Goal: Task Accomplishment & Management: Manage account settings

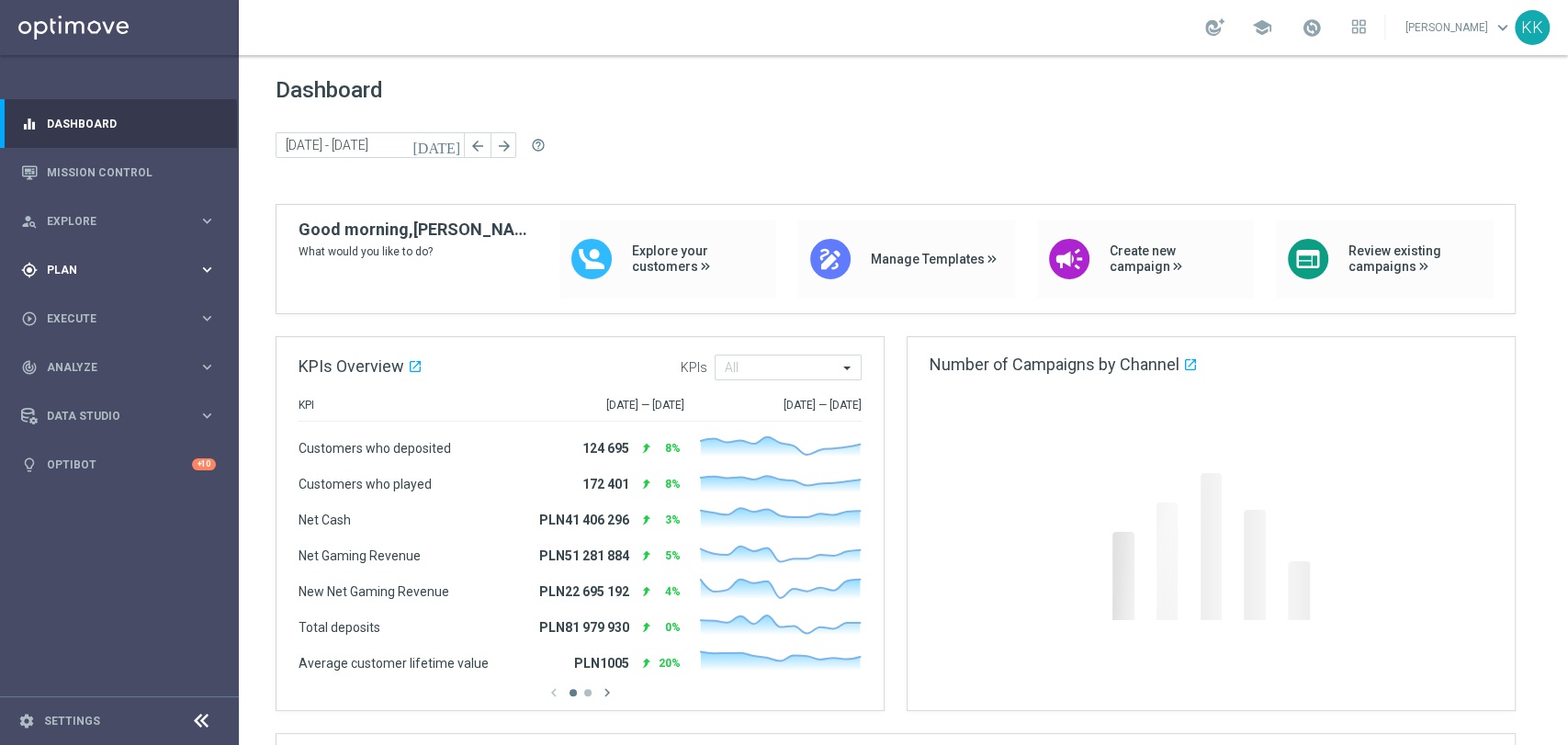
click at [147, 257] on div "gps_fixed Plan keyboard_arrow_right" at bounding box center [118, 270] width 237 height 49
click at [103, 302] on link "Target Groups" at bounding box center [119, 308] width 143 height 15
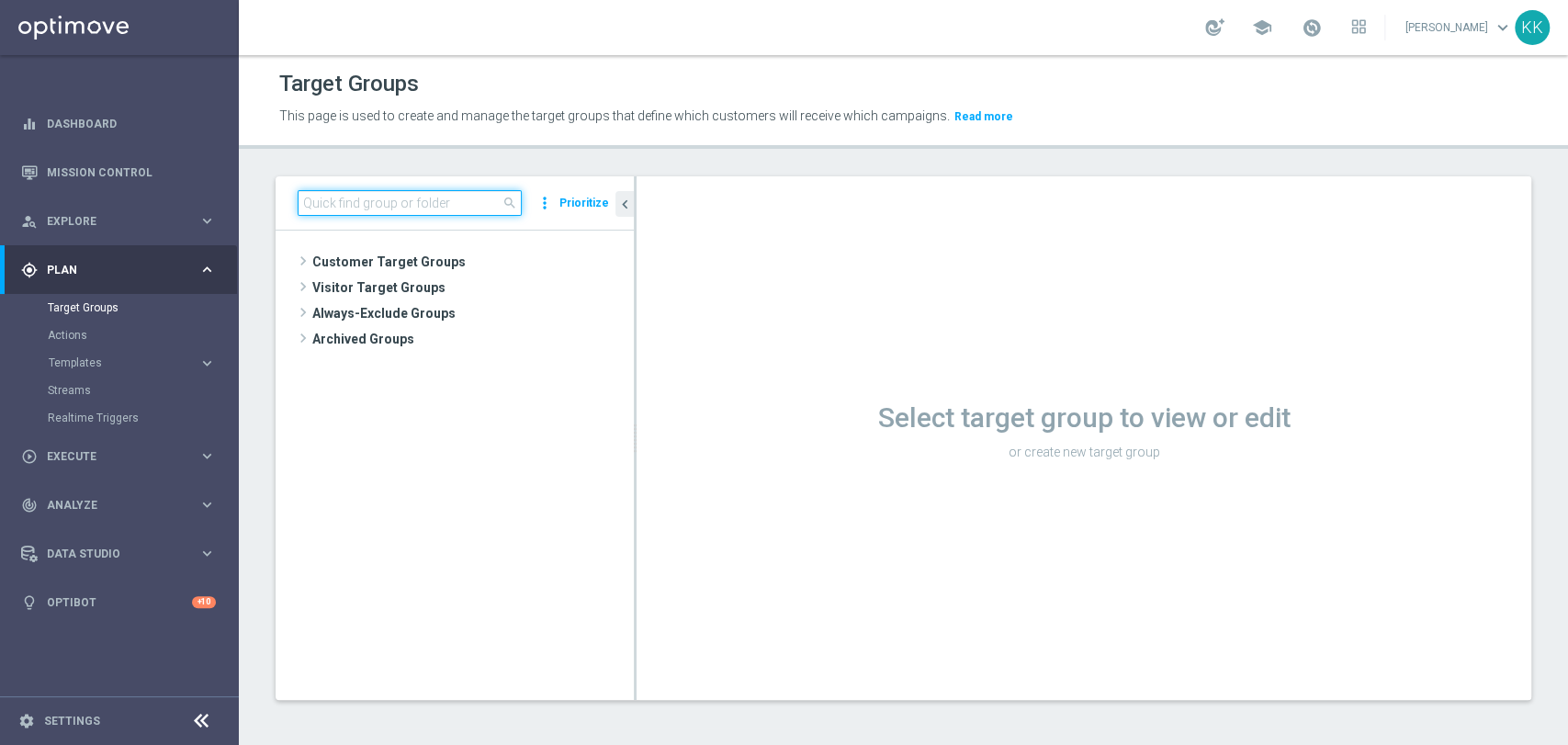
click at [407, 211] on input at bounding box center [410, 203] width 224 height 26
paste input "D_MIN-LOW_TARGET_CASHBACK_50% do 100 PLN_EPLW_260825_SMS2"
type input "D_MIN-LOW_TARGET_CASHBACK_50% do 100 PLN_EPLW_260825_SMS2"
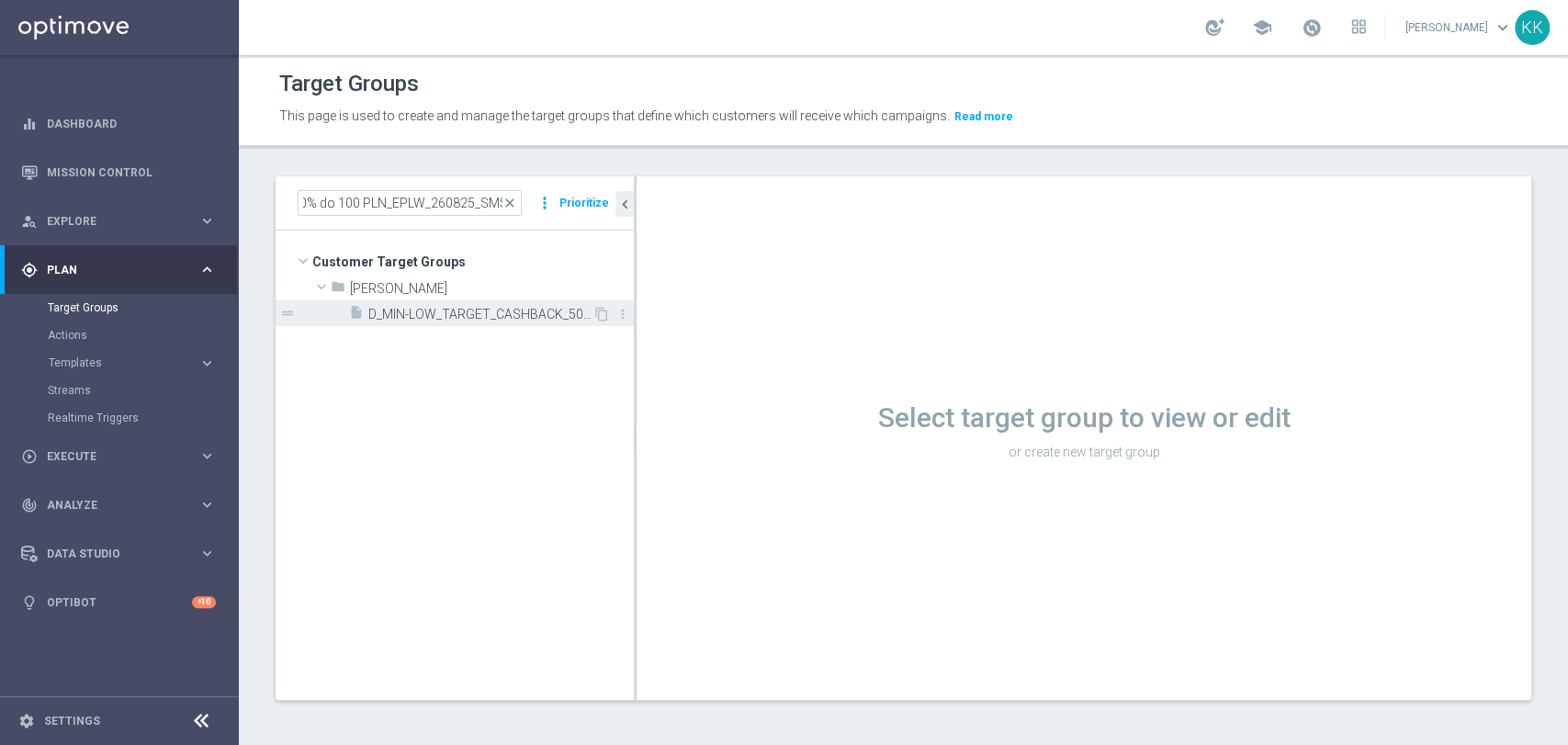
click at [403, 303] on div "insert_drive_file D_MIN-LOW_TARGET_CASHBACK_50% do 100 PLN_EPLW_260825_SMS2" at bounding box center [471, 314] width 244 height 26
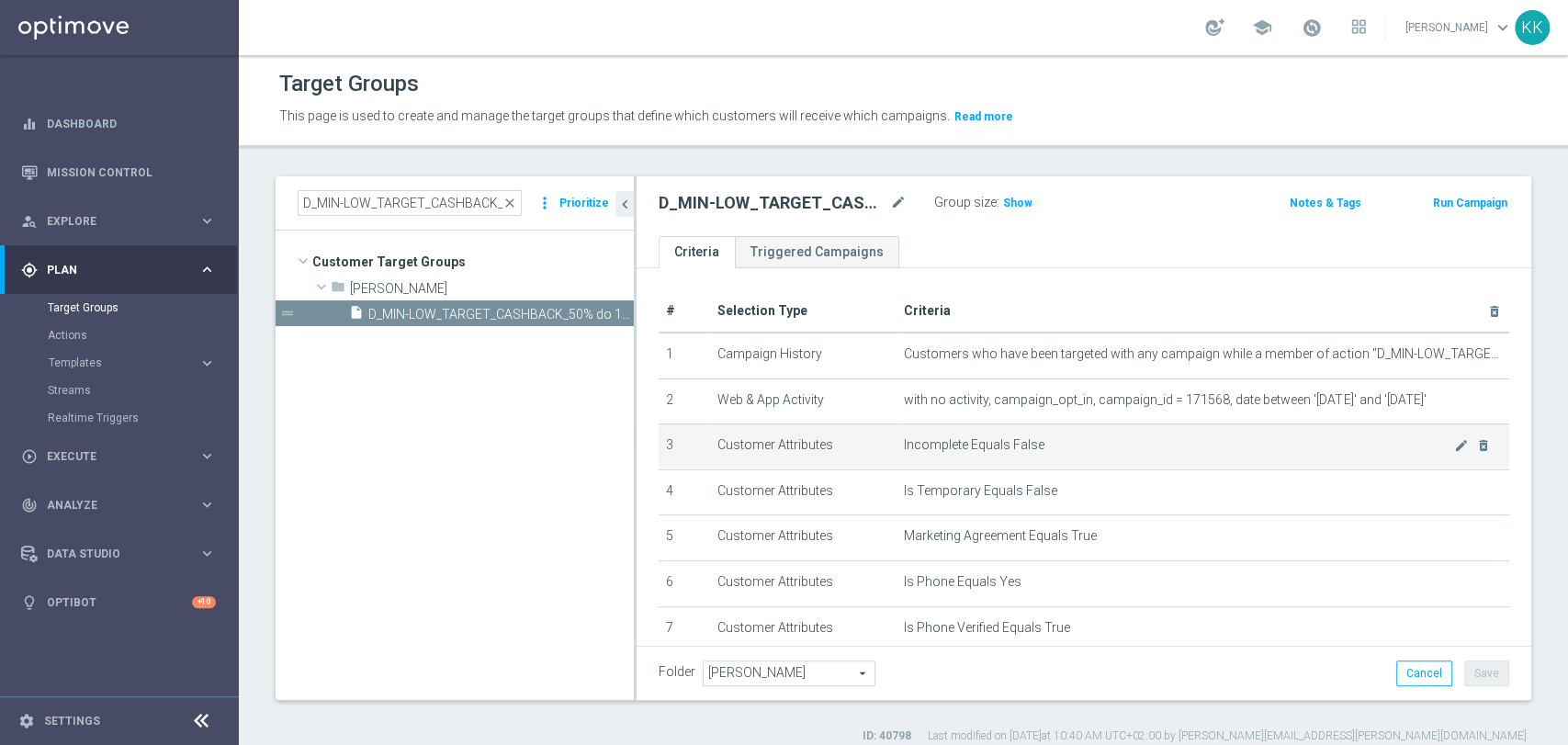
scroll to position [204, 0]
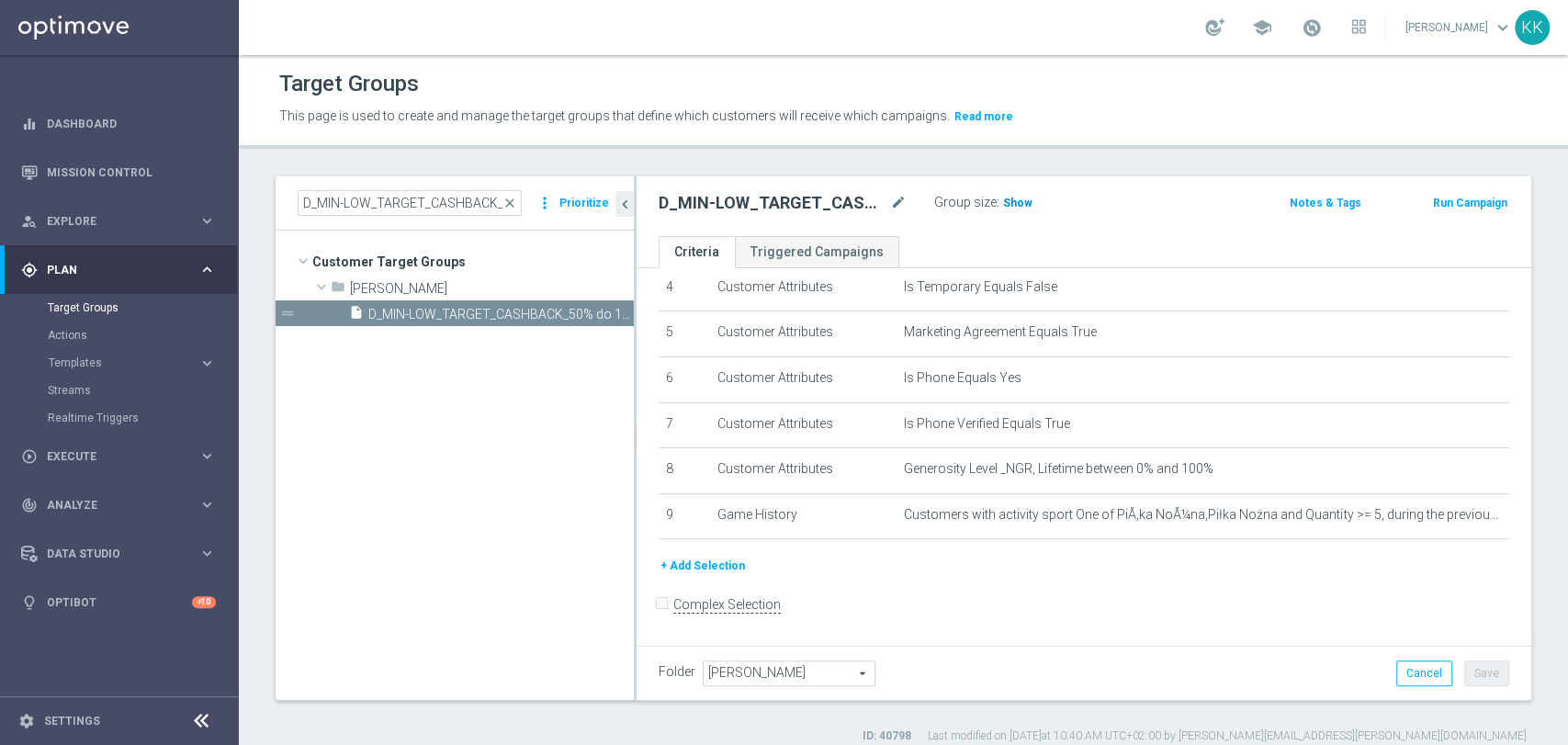
click at [1003, 204] on span "Show" at bounding box center [1018, 203] width 30 height 13
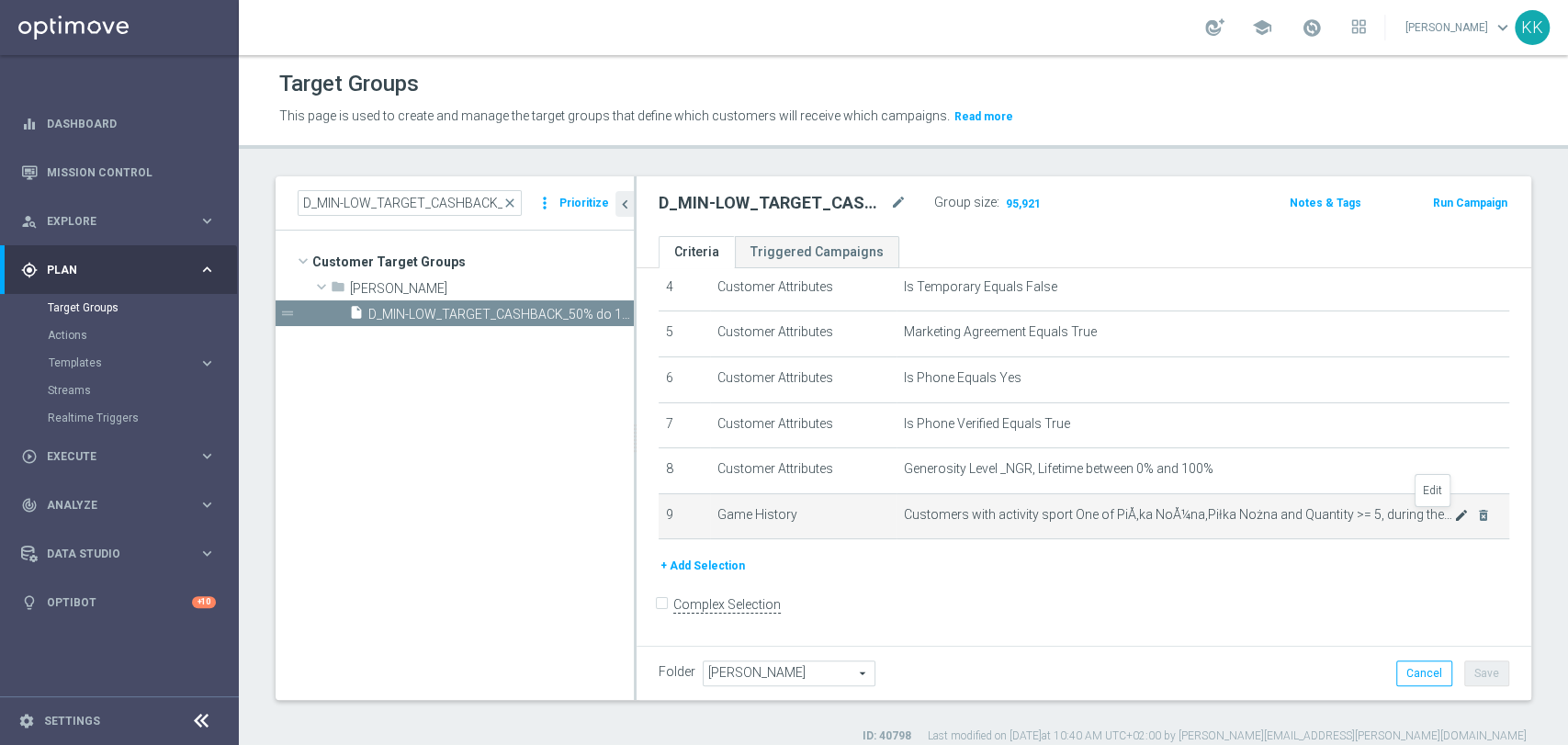
click at [1454, 521] on icon "mode_edit" at bounding box center [1462, 516] width 15 height 15
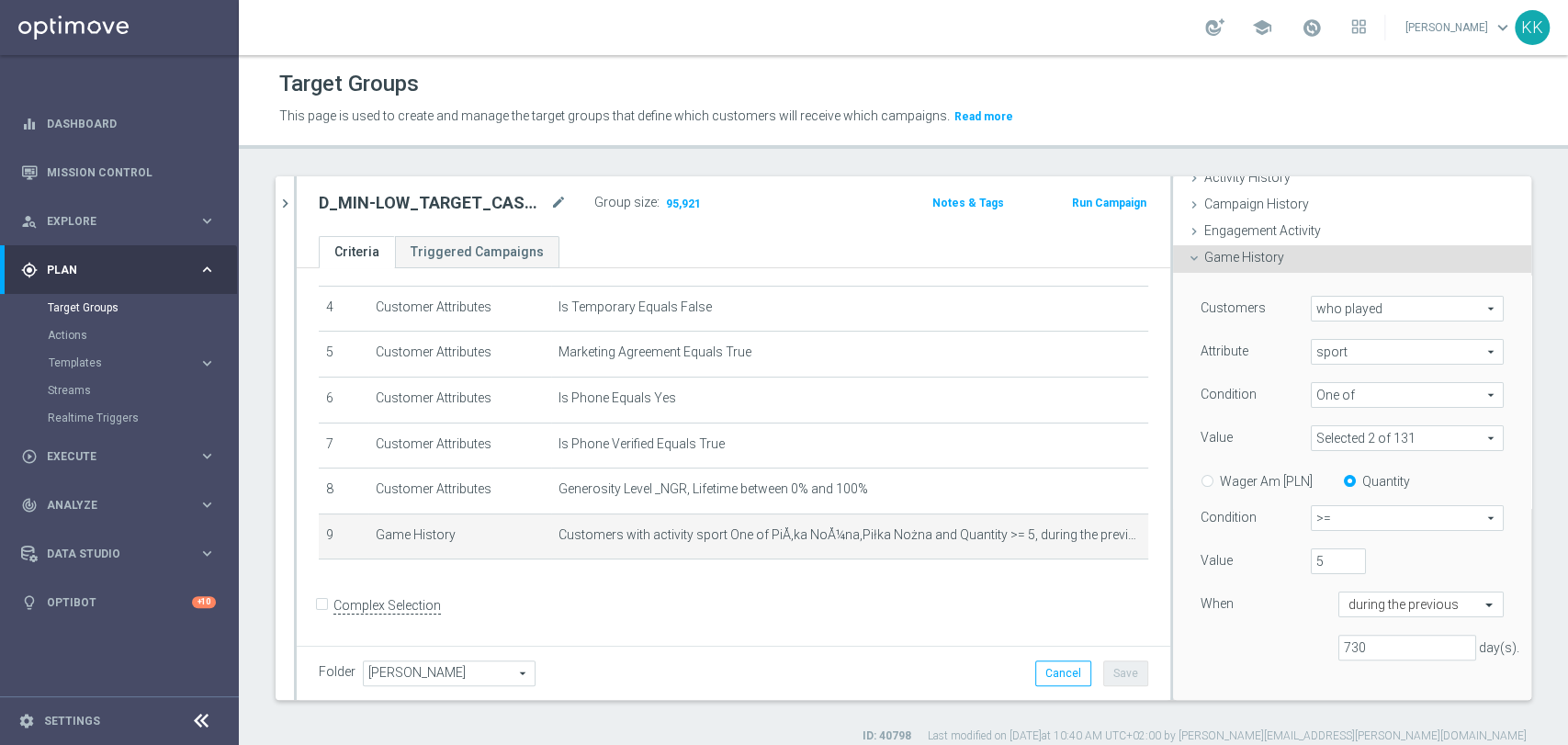
scroll to position [306, 0]
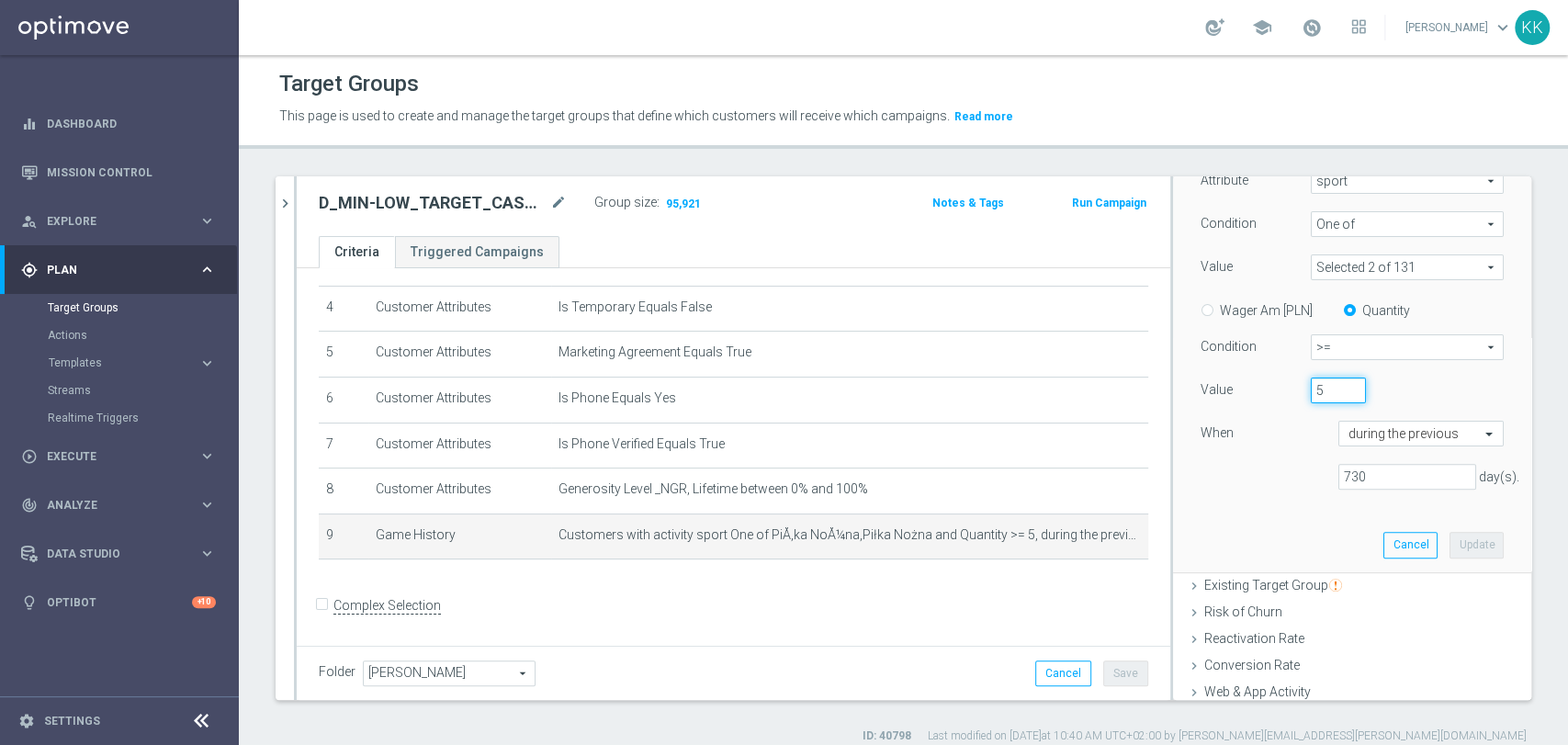
drag, startPoint x: 1302, startPoint y: 382, endPoint x: 1270, endPoint y: 391, distance: 33.2
click at [1270, 391] on div "Value 5" at bounding box center [1352, 392] width 330 height 30
type input "4"
click at [1450, 546] on button "Update" at bounding box center [1477, 545] width 54 height 26
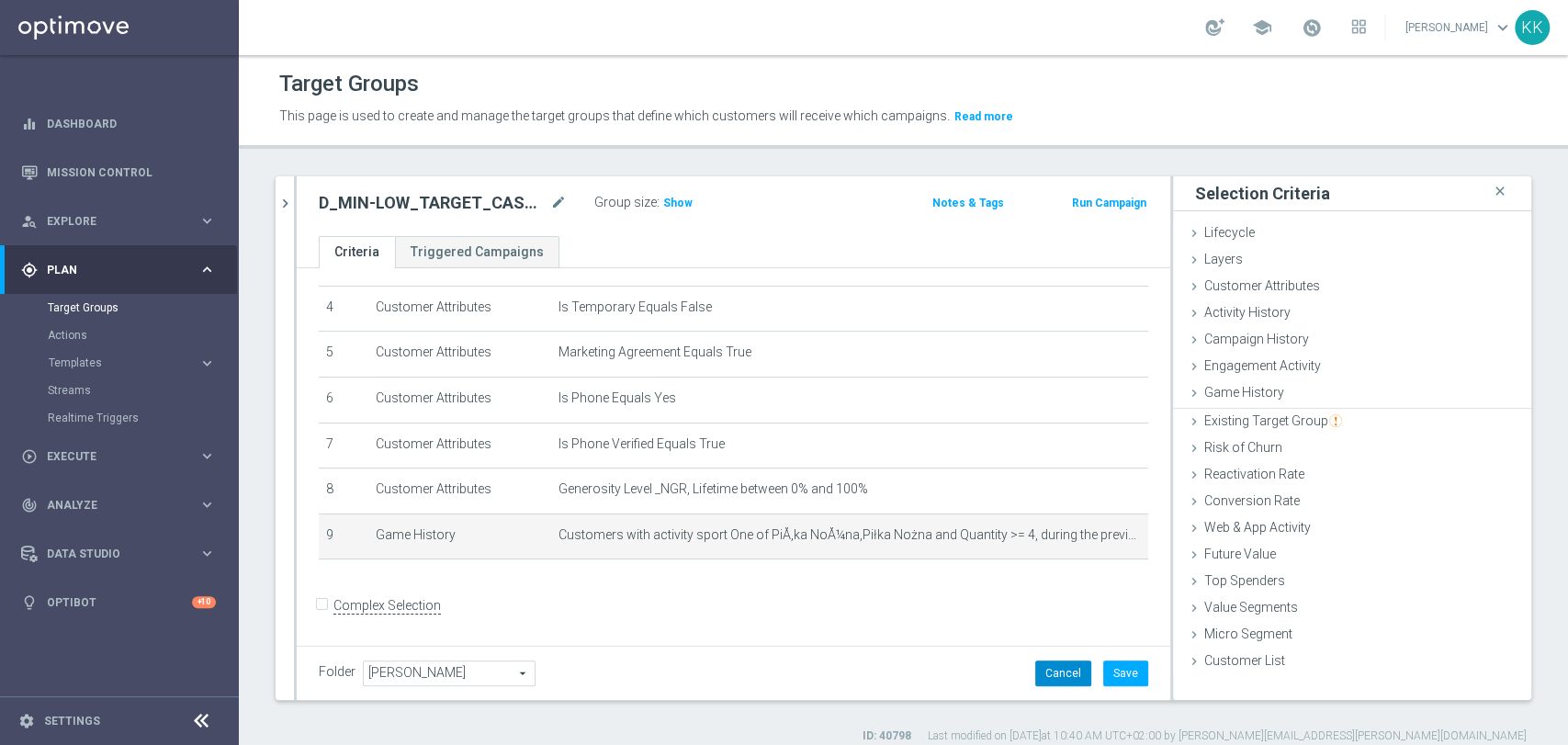
scroll to position [0, 0]
click at [1104, 670] on button "Save" at bounding box center [1126, 674] width 45 height 26
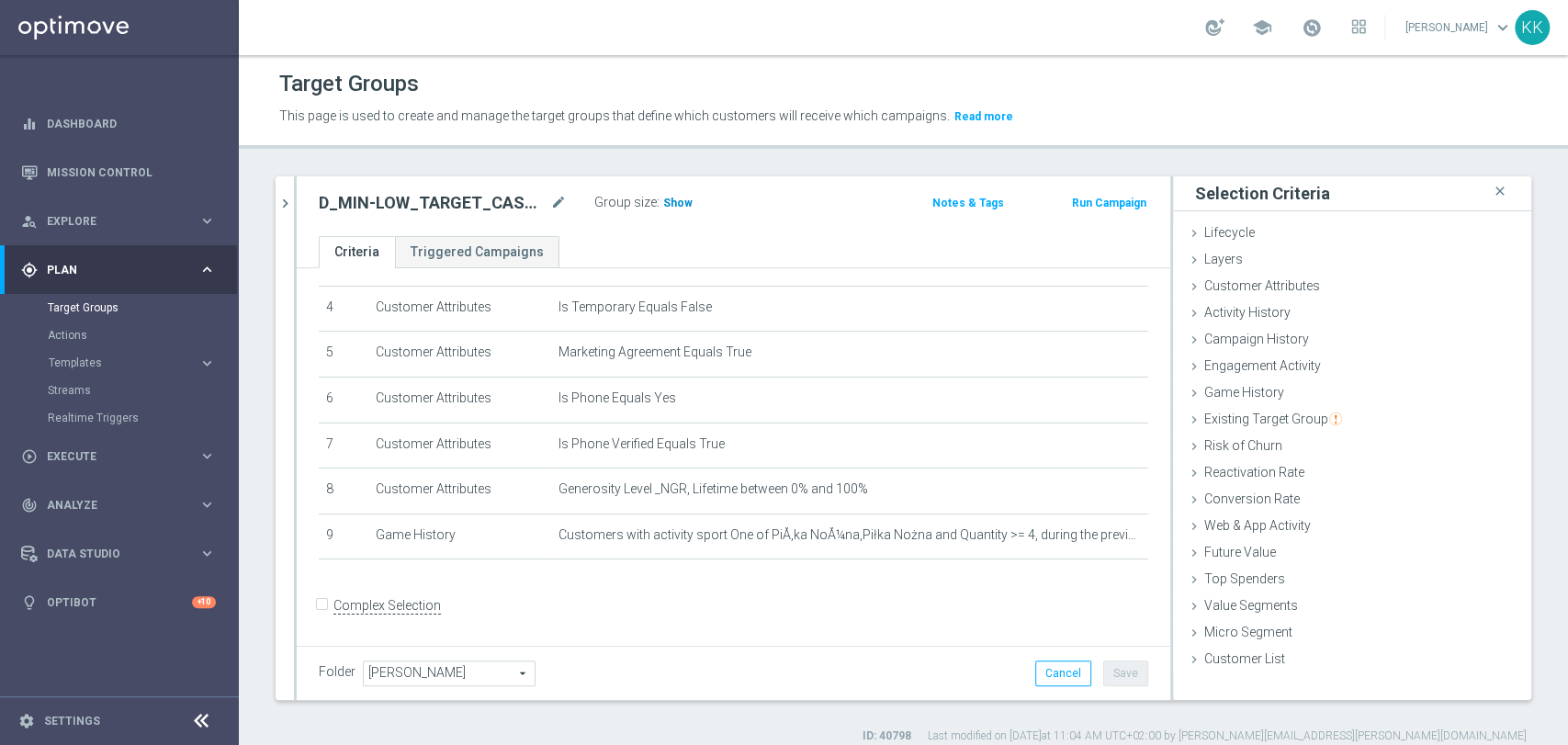
click at [682, 200] on span "Show" at bounding box center [678, 203] width 30 height 13
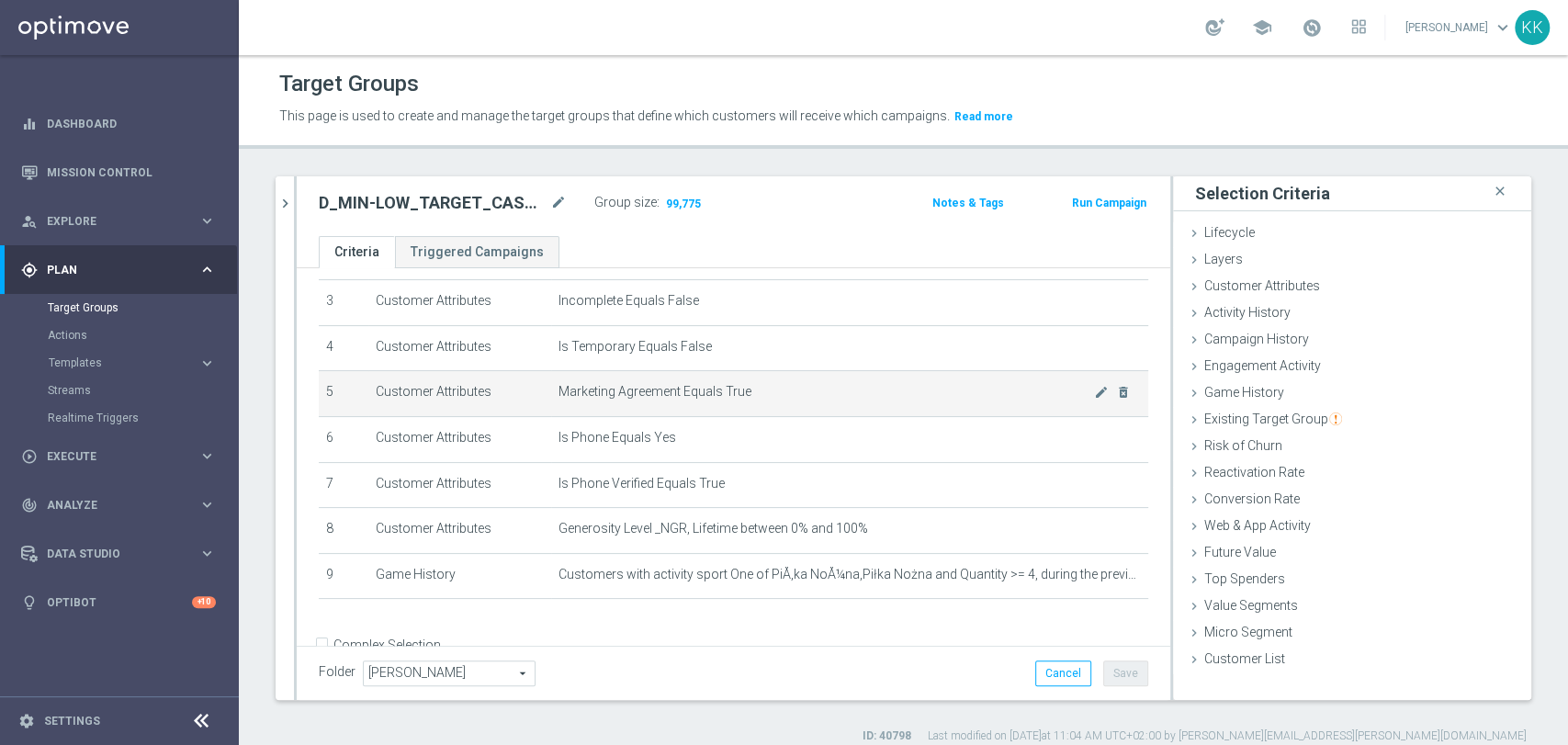
scroll to position [184, 0]
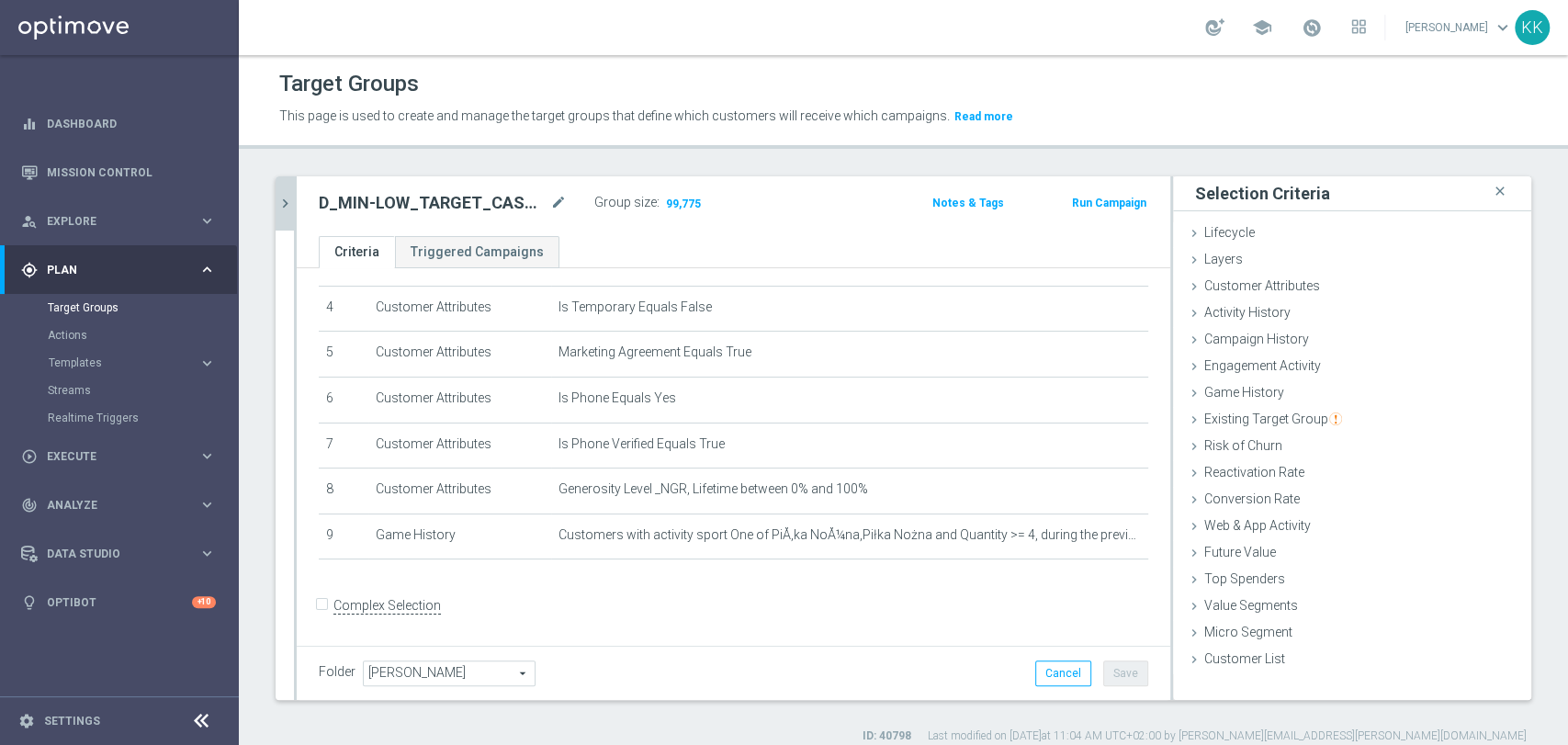
click at [285, 206] on icon "chevron_right" at bounding box center [285, 203] width 18 height 18
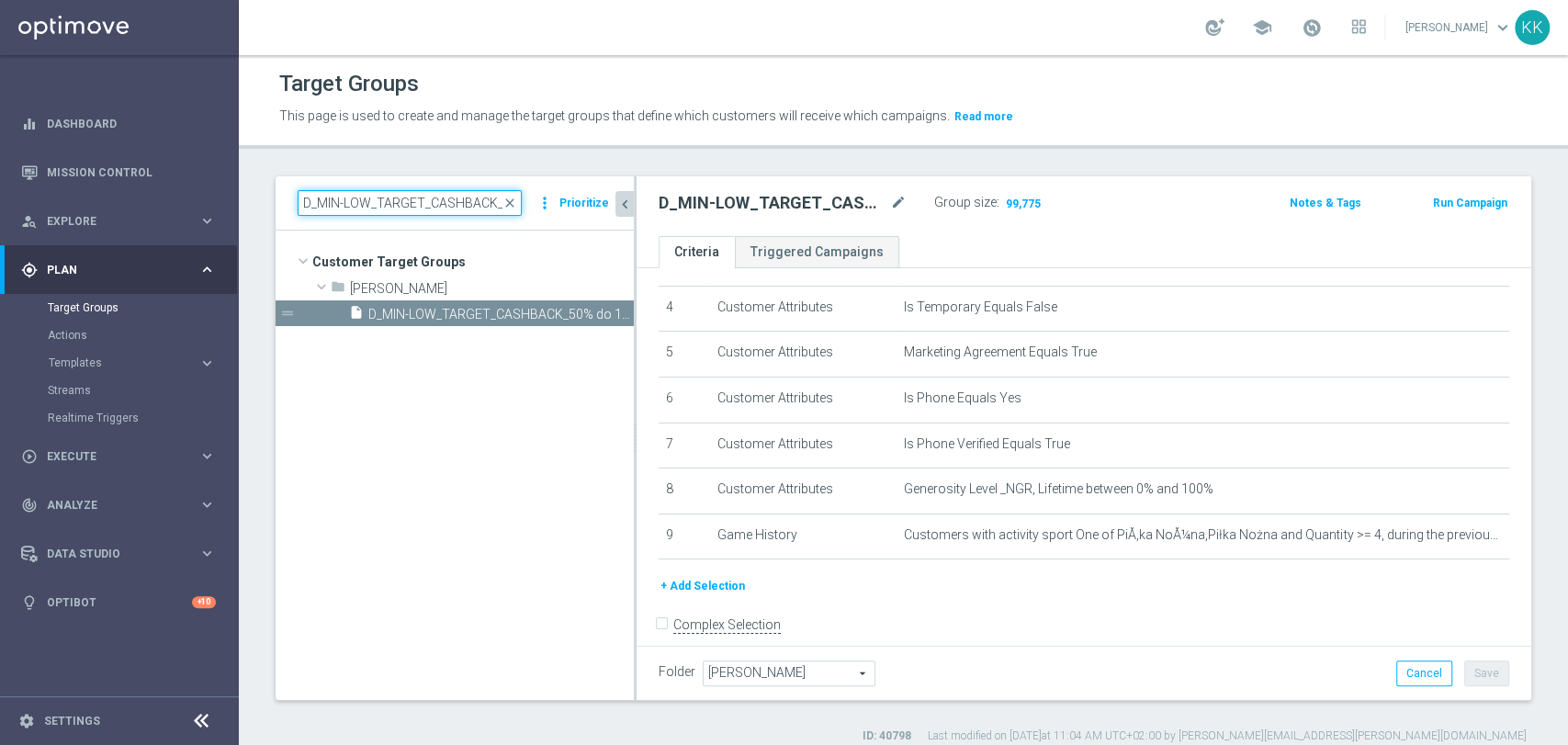
click at [390, 202] on input "D_MIN-LOW_TARGET_CASHBACK_50% do 100 PLN_EPLW_260825_SMS2" at bounding box center [410, 203] width 224 height 26
paste input "ED-HIGH_TARGET_CASHBACK_100% do 3"
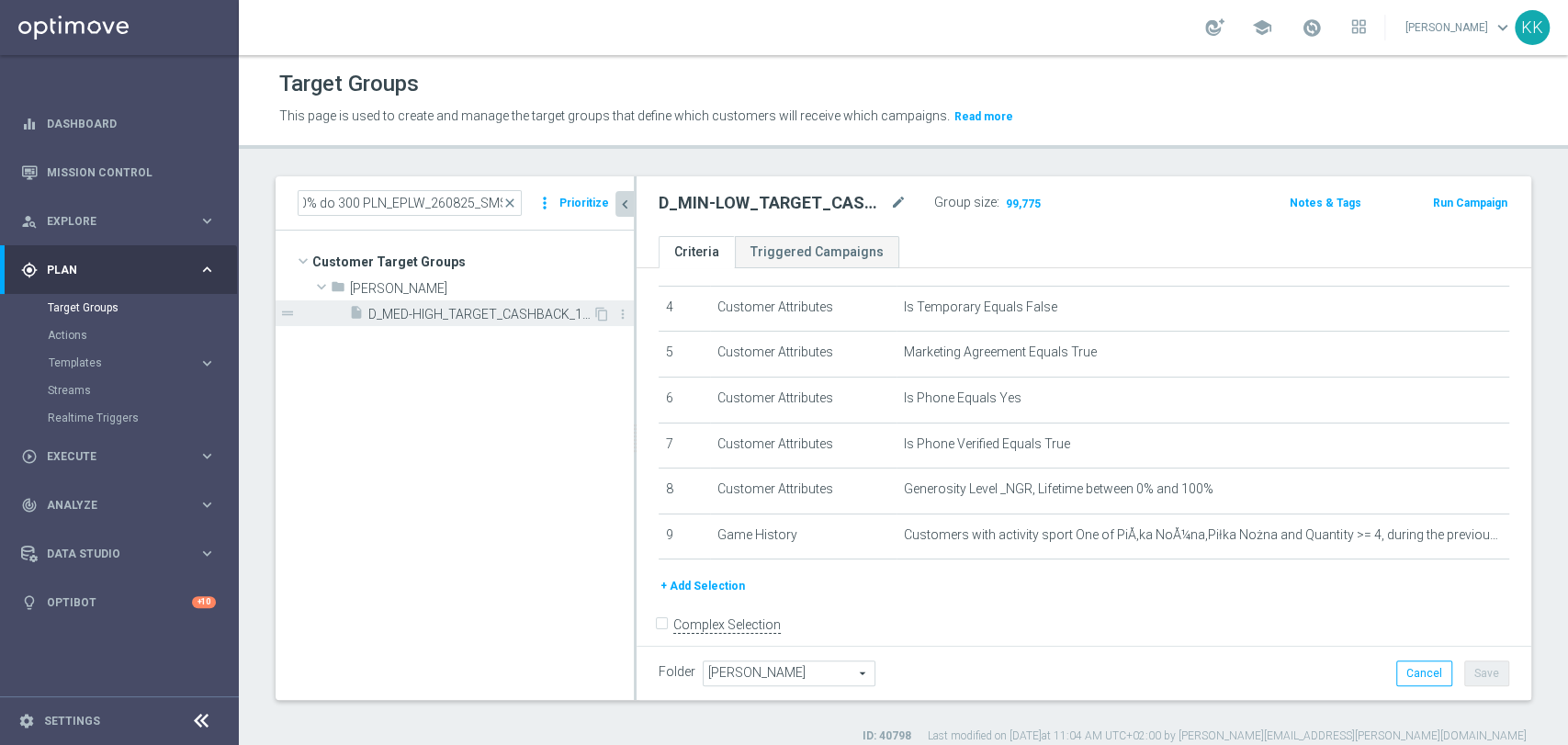
click at [484, 313] on span "D_MED-HIGH_TARGET_CASHBACK_100% do 300 PLN_EPLW_260825_SMS2" at bounding box center [480, 315] width 224 height 16
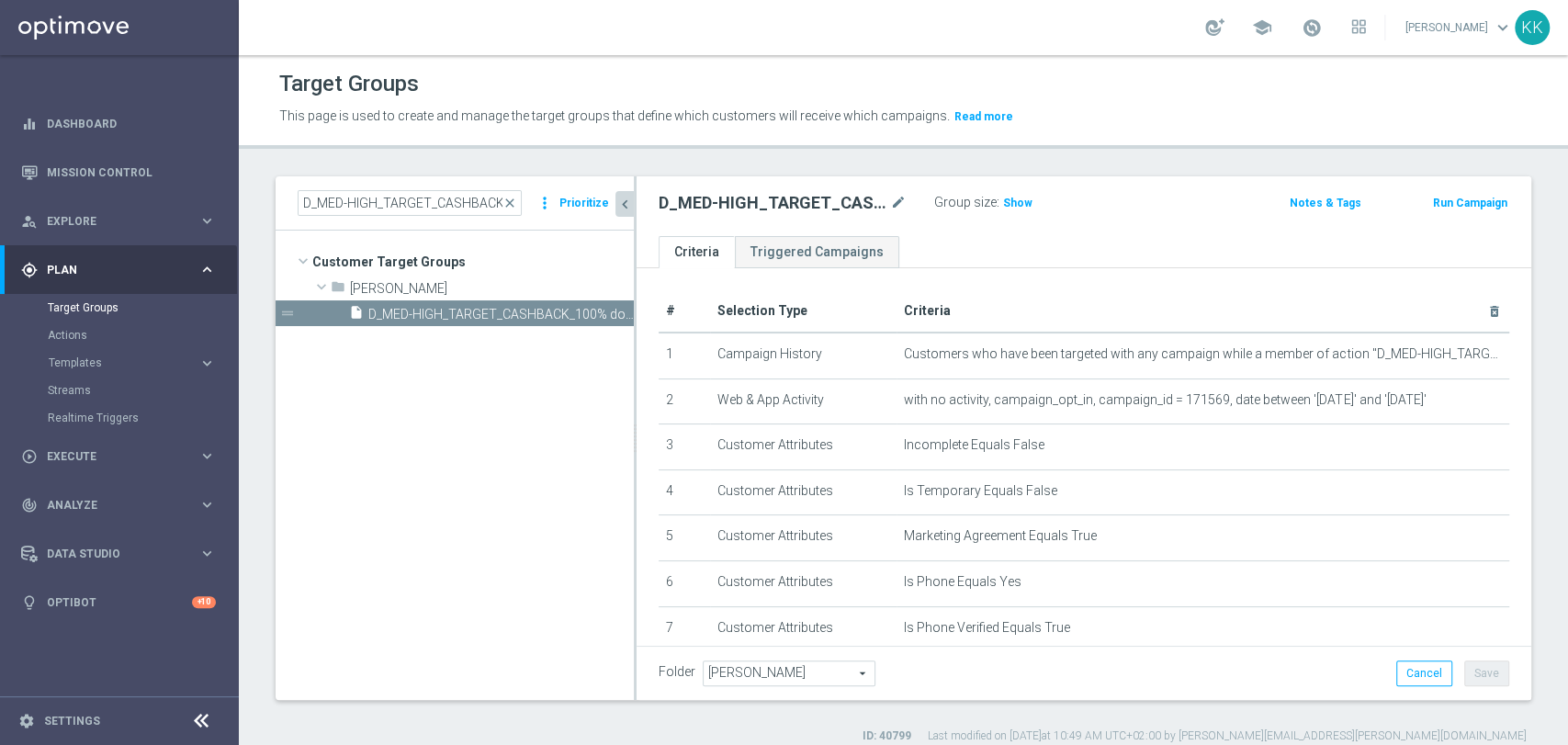
drag, startPoint x: 1026, startPoint y: 196, endPoint x: 1025, endPoint y: 215, distance: 19.0
click at [1025, 197] on span "Show" at bounding box center [1018, 203] width 30 height 13
click at [421, 186] on div "D_MED-HIGH_TARGET_CASHBACK_100% do 300 PLN_EPLW_260825_SMS2 close more_vert Pri…" at bounding box center [455, 203] width 358 height 54
click at [422, 192] on input "D_MED-HIGH_TARGET_CASHBACK_100% do 300 PLN_EPLW_260825_SMS2" at bounding box center [410, 203] width 224 height 26
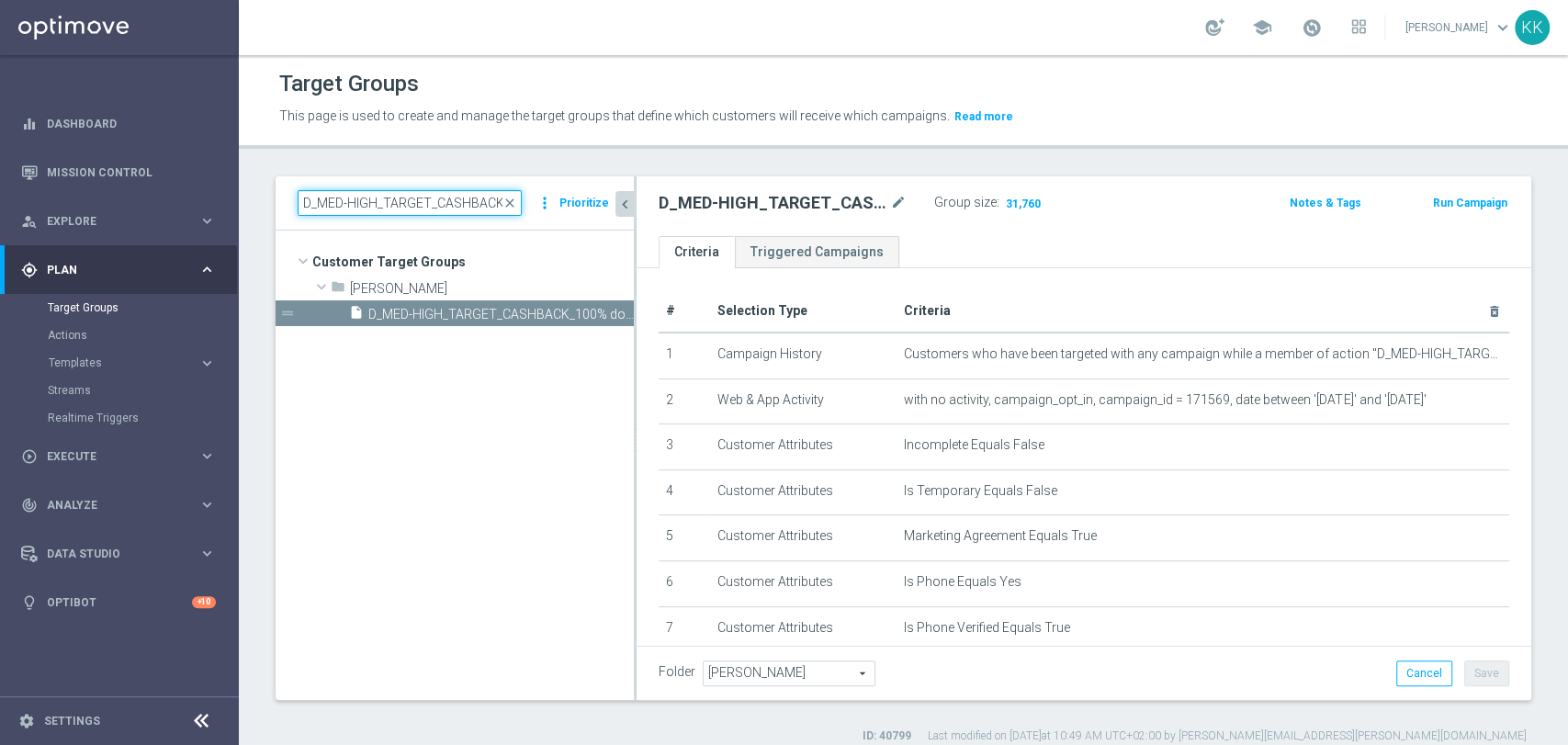
click at [422, 192] on input "D_MED-HIGH_TARGET_CASHBACK_100% do 300 PLN_EPLW_260825_SMS2" at bounding box center [410, 203] width 224 height 26
paste input "ALL_TARGET_WAGER_50% do 300 PLN_EUROBASKET_280825_SMS"
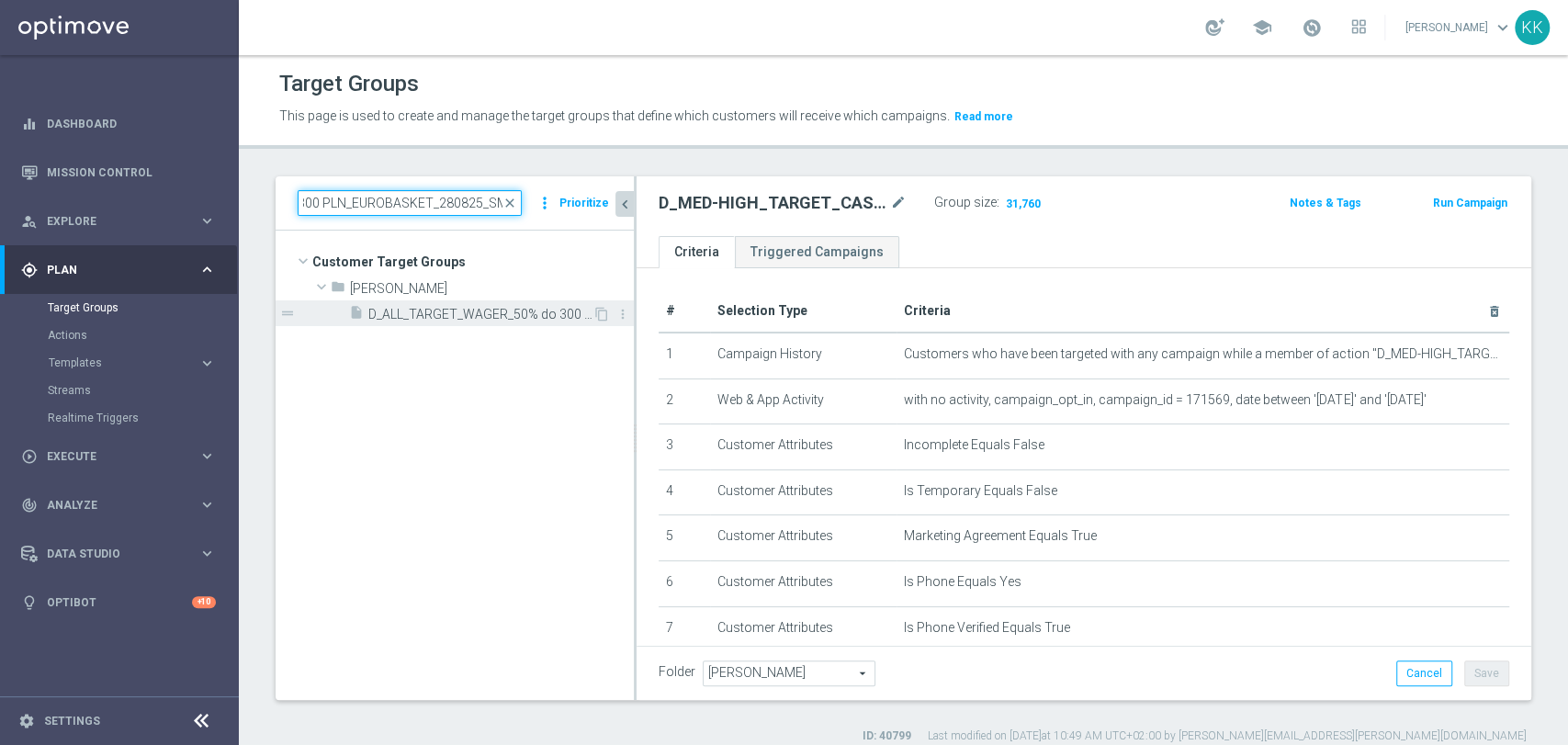
type input "D_ALL_TARGET_WAGER_50% do 300 PLN_EUROBASKET_280825_SMS"
click at [461, 312] on span "D_ALL_TARGET_WAGER_50% do 300 PLN_EUROBASKET_280825_SMS" at bounding box center [480, 315] width 224 height 16
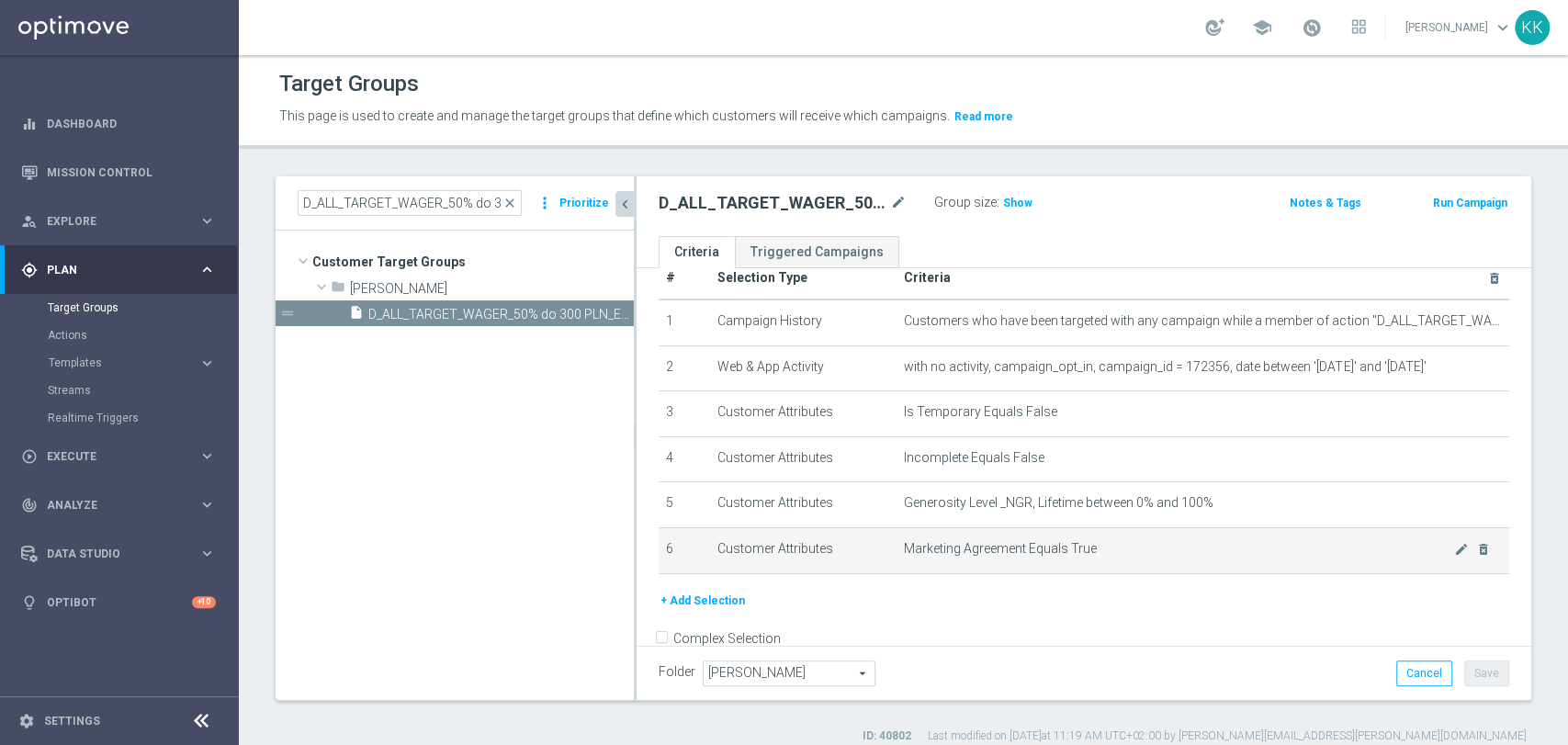
scroll to position [66, 0]
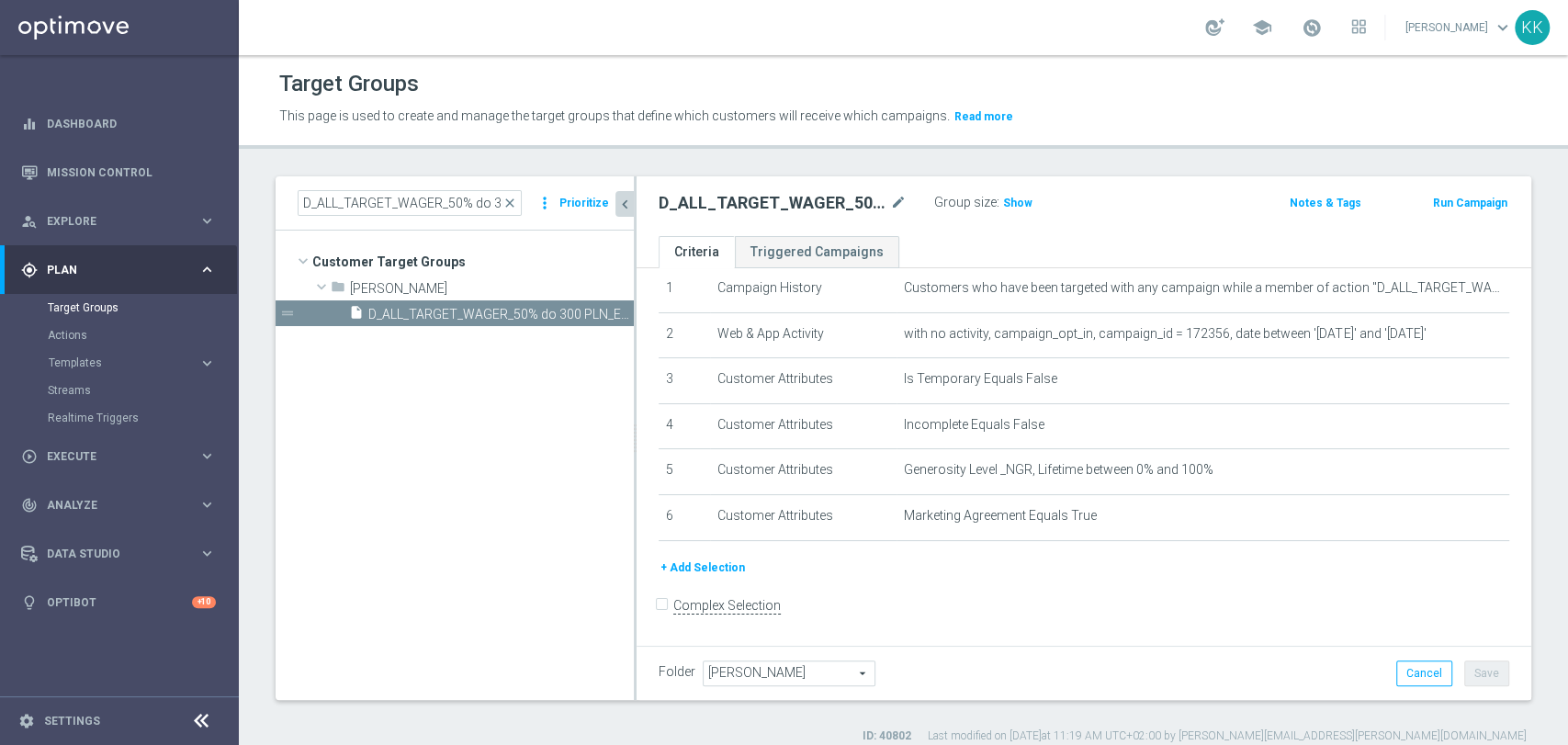
click at [694, 573] on button "+ Add Selection" at bounding box center [703, 568] width 89 height 20
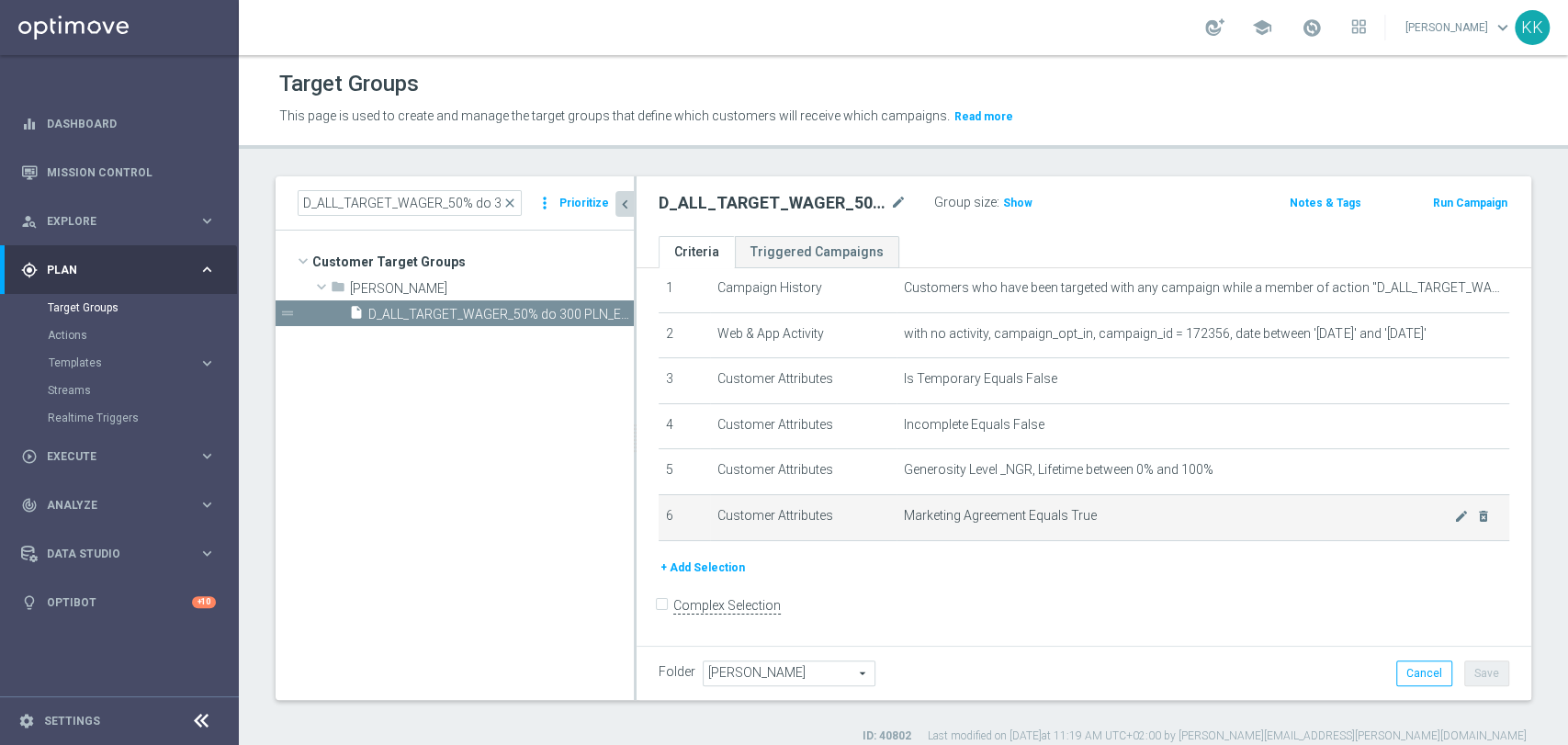
scroll to position [46, 0]
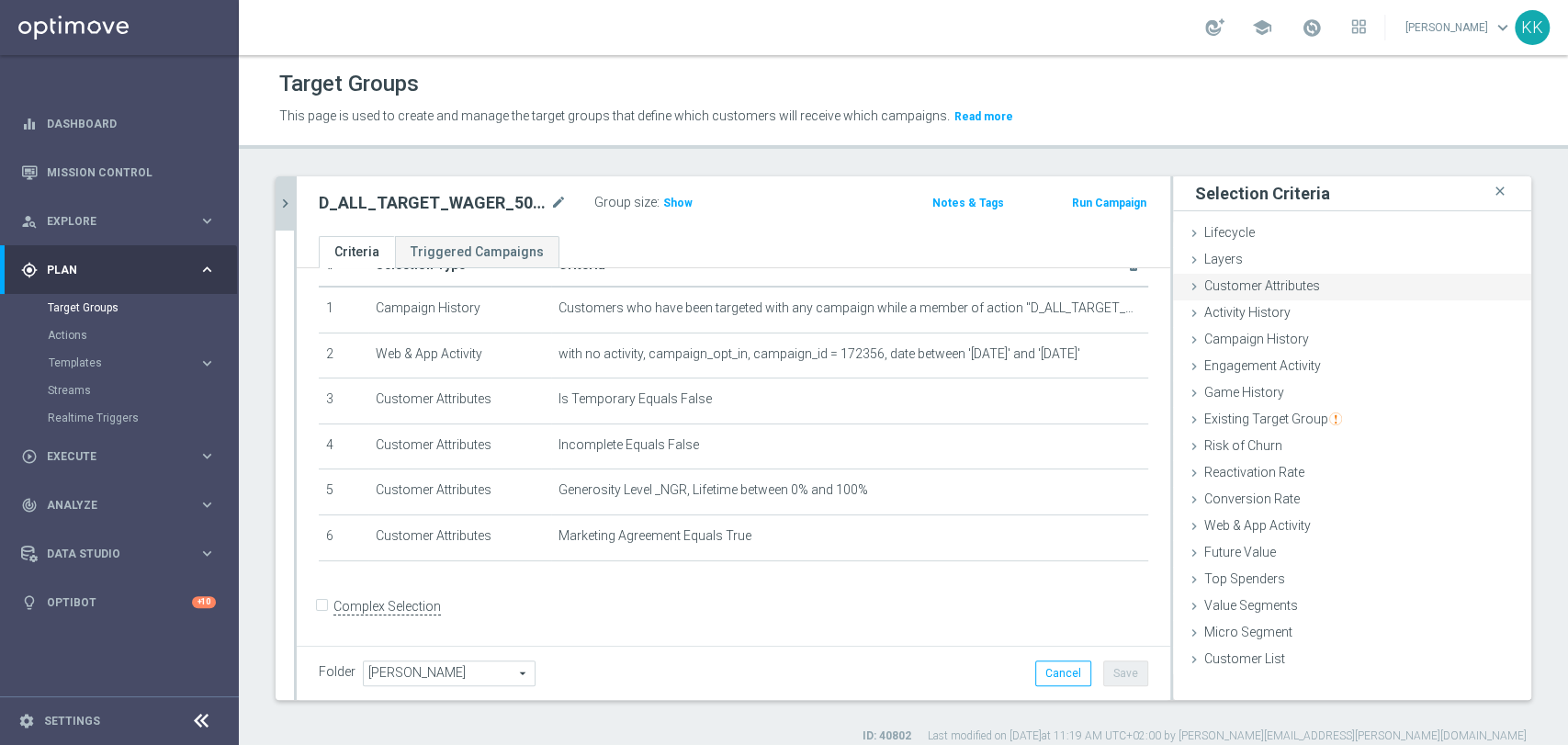
click at [1289, 286] on span "Customer Attributes" at bounding box center [1262, 286] width 115 height 15
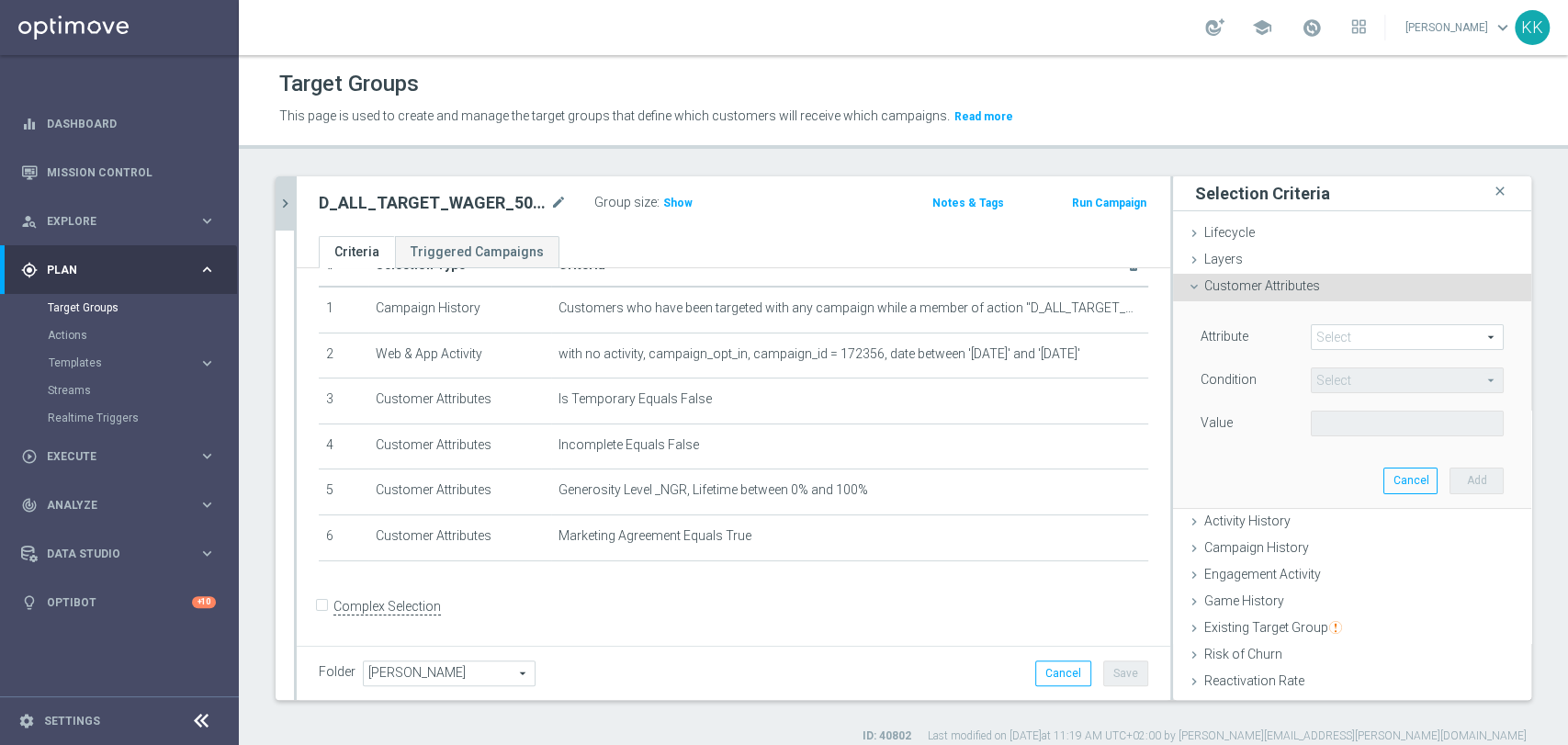
click at [1312, 338] on span at bounding box center [1407, 337] width 191 height 24
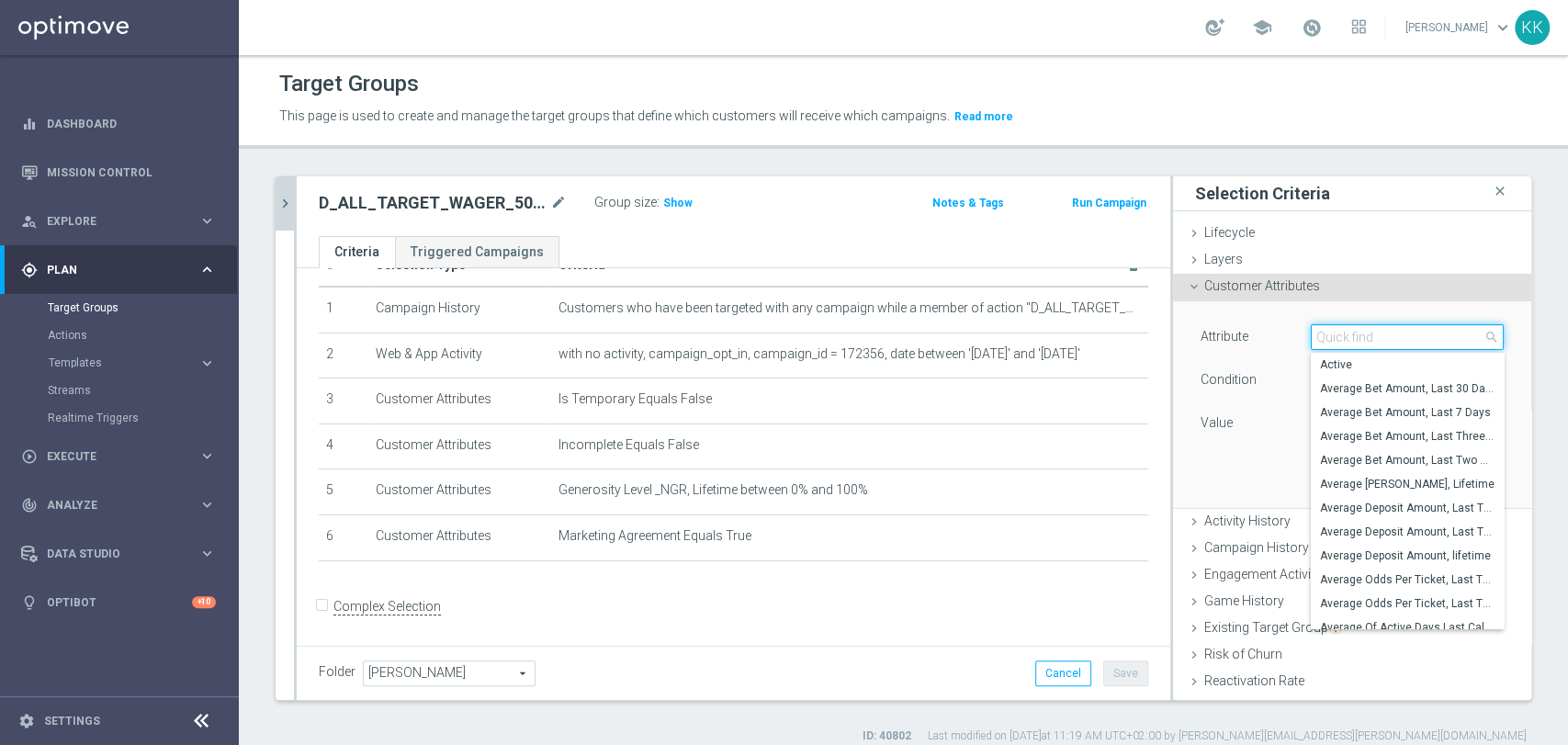
click at [1311, 338] on input "search" at bounding box center [1407, 337] width 193 height 26
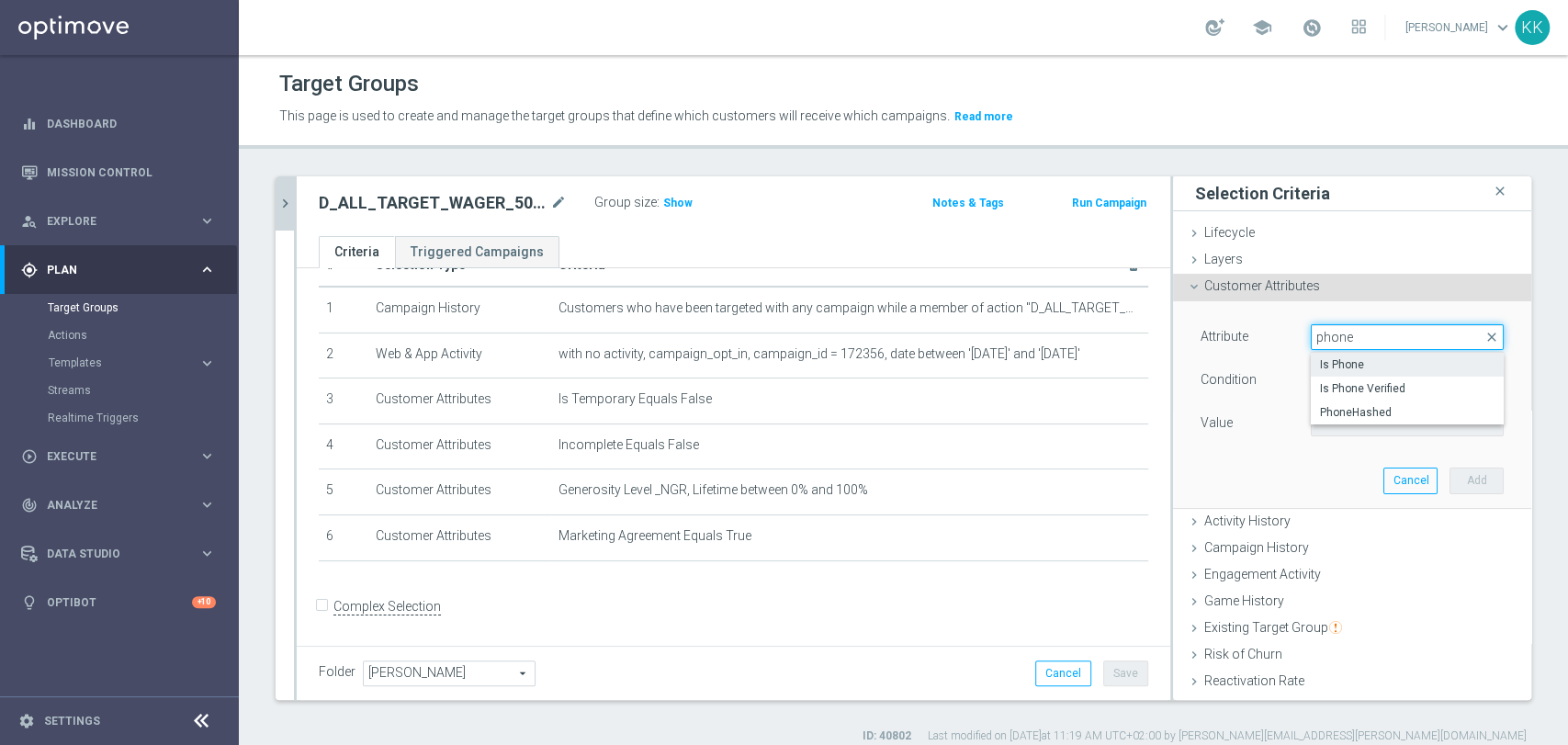
type input "phone"
click at [1338, 353] on label "Is Phone" at bounding box center [1407, 365] width 193 height 24
type input "Is Phone"
type input "Equals"
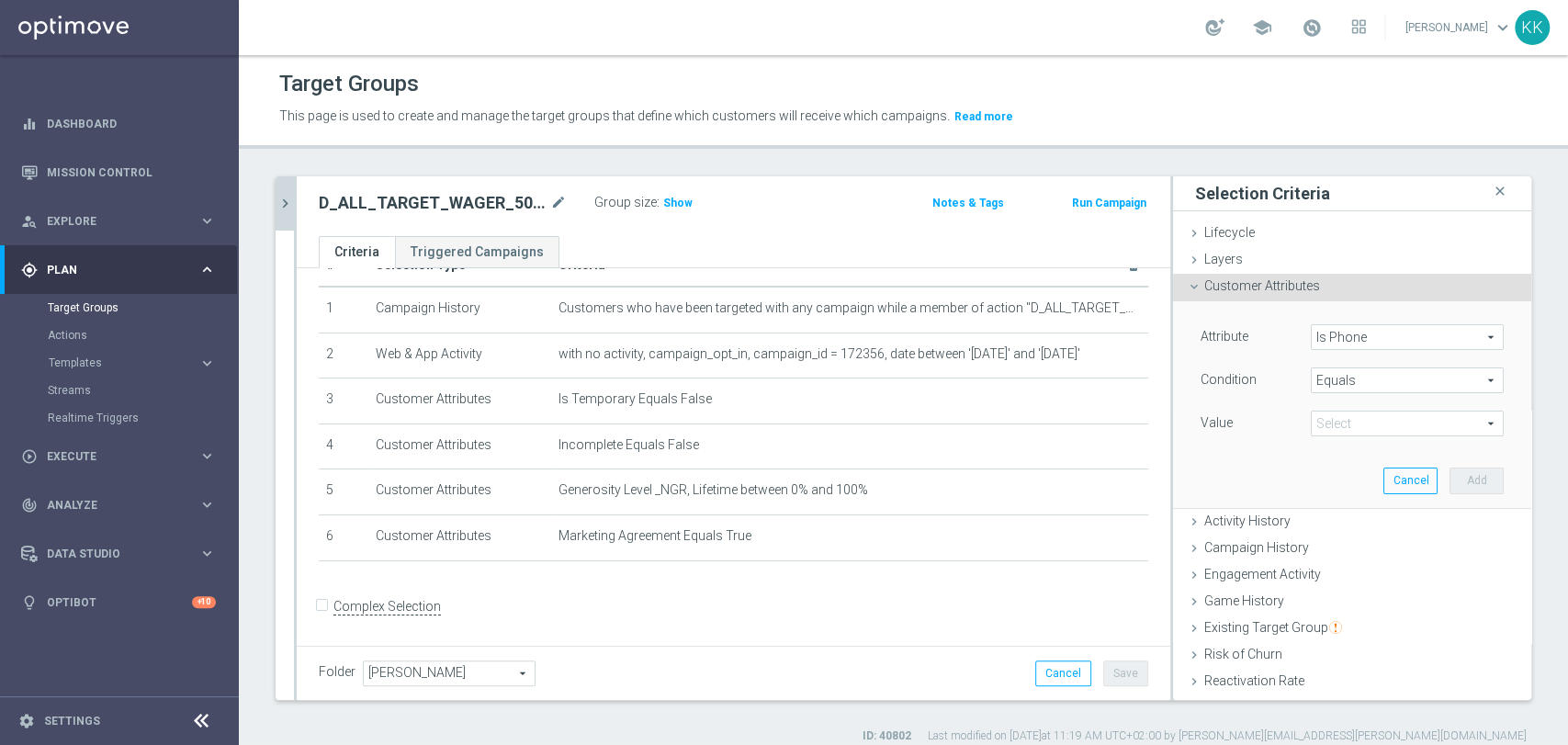
click at [1386, 431] on span at bounding box center [1407, 424] width 191 height 24
click at [1382, 477] on span "Yes" at bounding box center [1407, 475] width 174 height 15
type input "Yes"
click at [1450, 477] on button "Add" at bounding box center [1477, 481] width 54 height 26
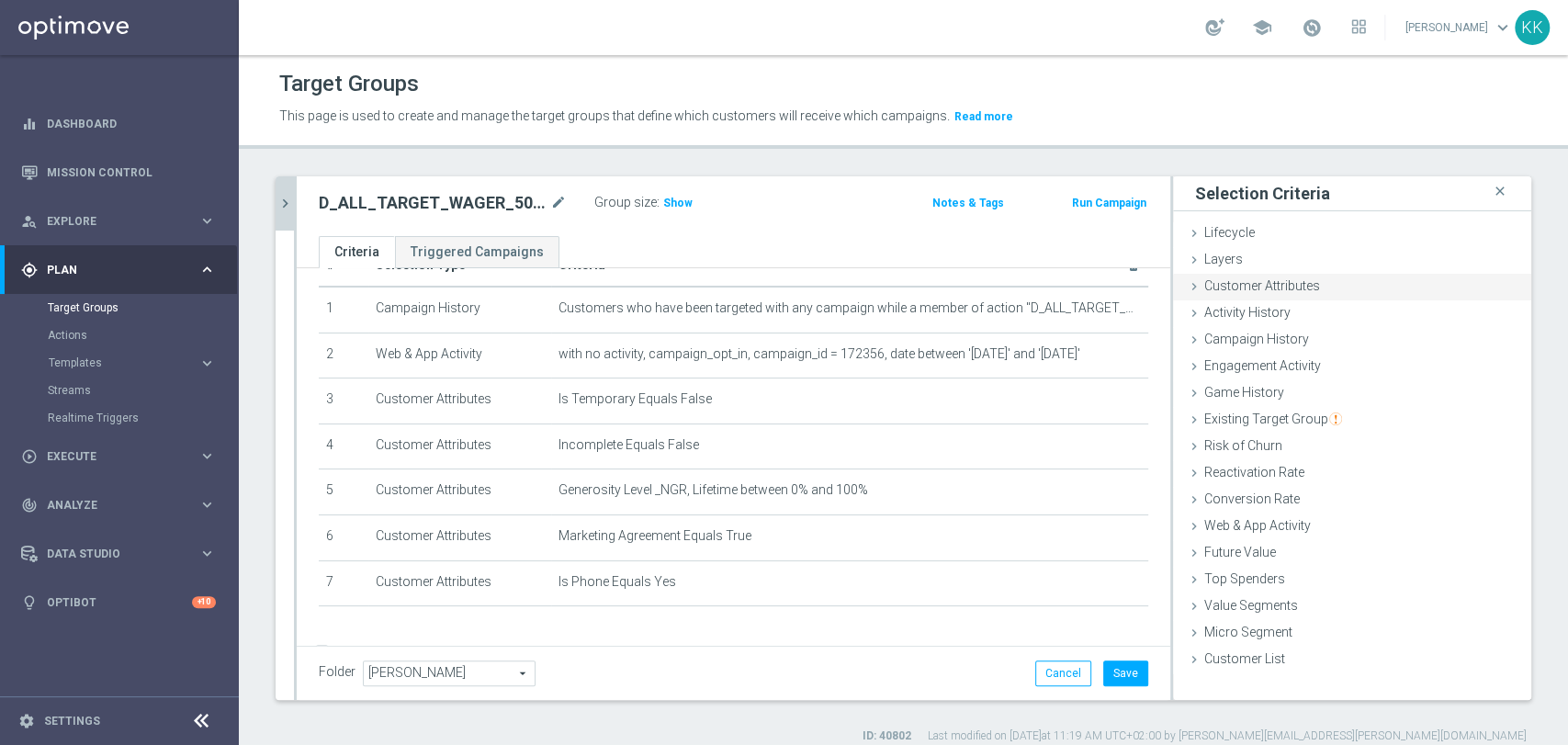
click at [1257, 279] on span "Customer Attributes" at bounding box center [1262, 286] width 115 height 15
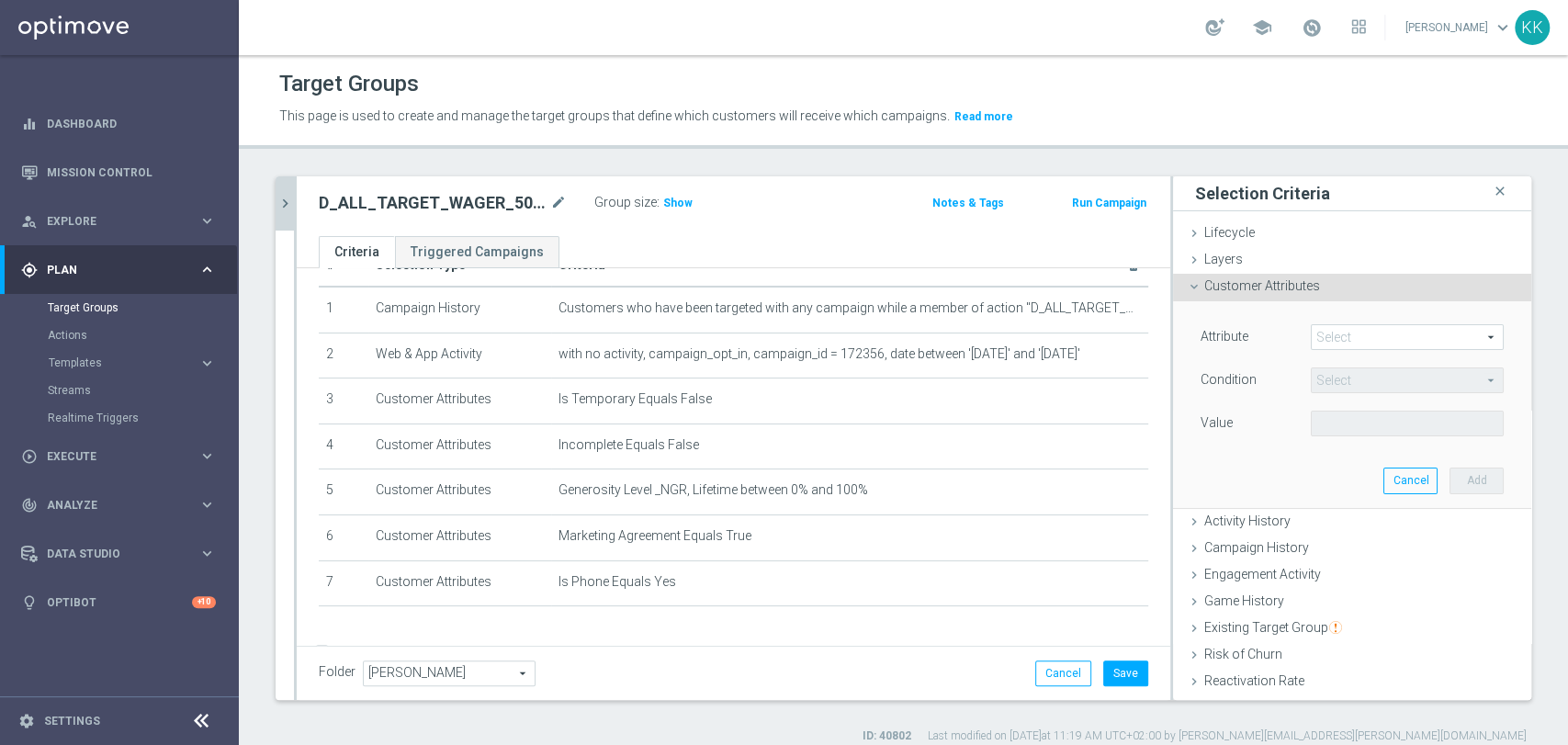
click at [1346, 340] on span at bounding box center [1407, 337] width 191 height 24
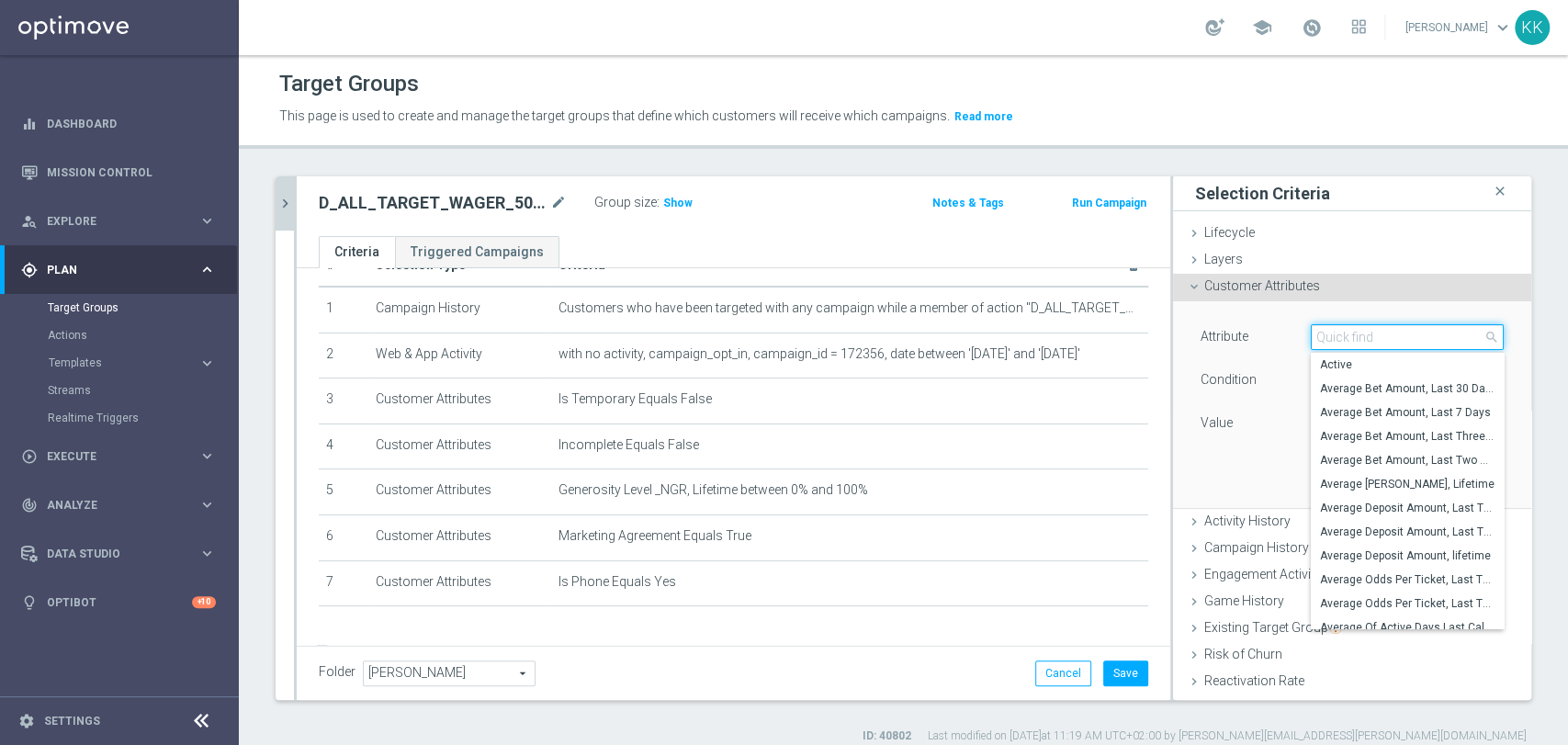
click at [1346, 340] on input "search" at bounding box center [1407, 337] width 193 height 26
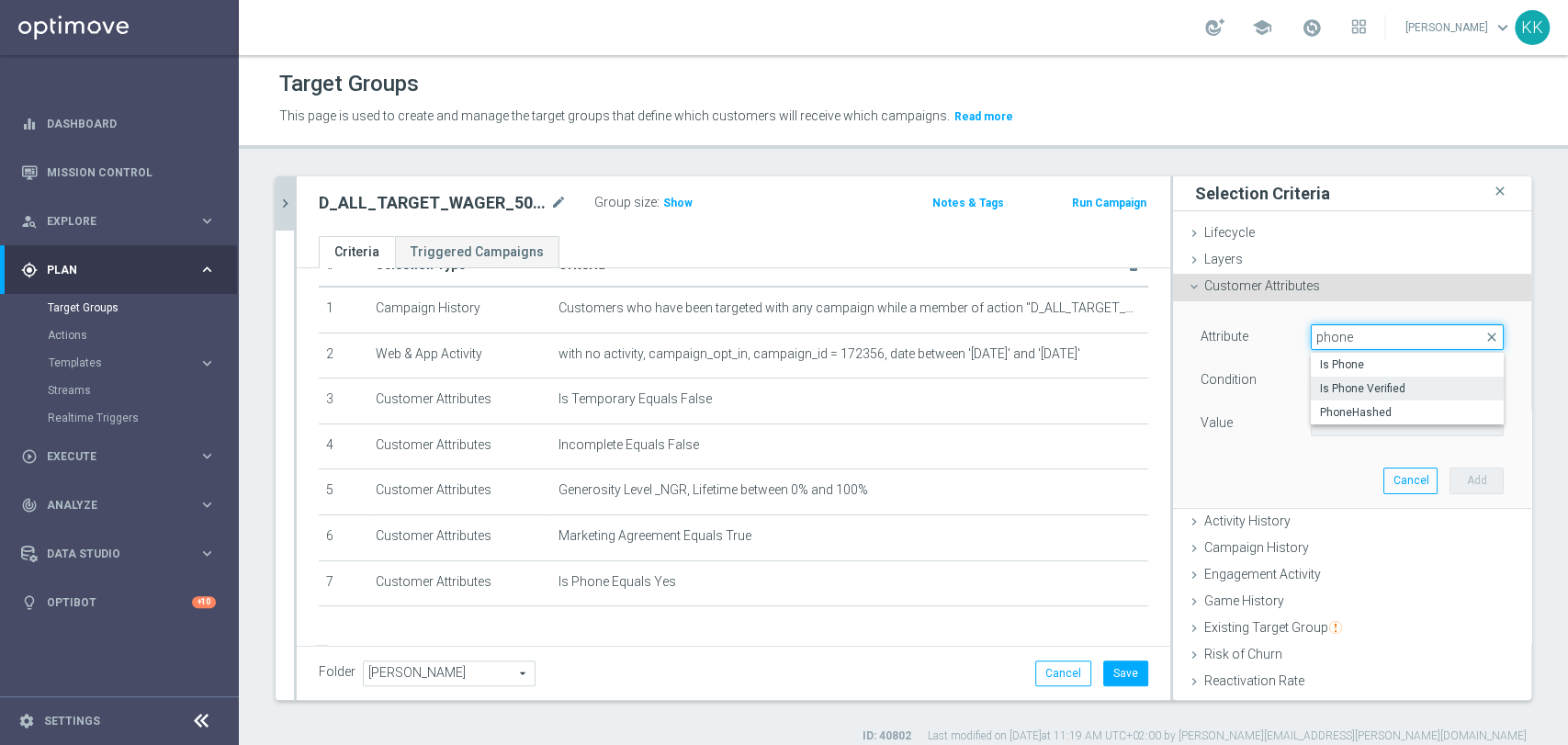
type input "phone"
click at [1367, 394] on span "Is Phone Verified" at bounding box center [1407, 389] width 174 height 15
type input "Is Phone Verified"
type input "Equals"
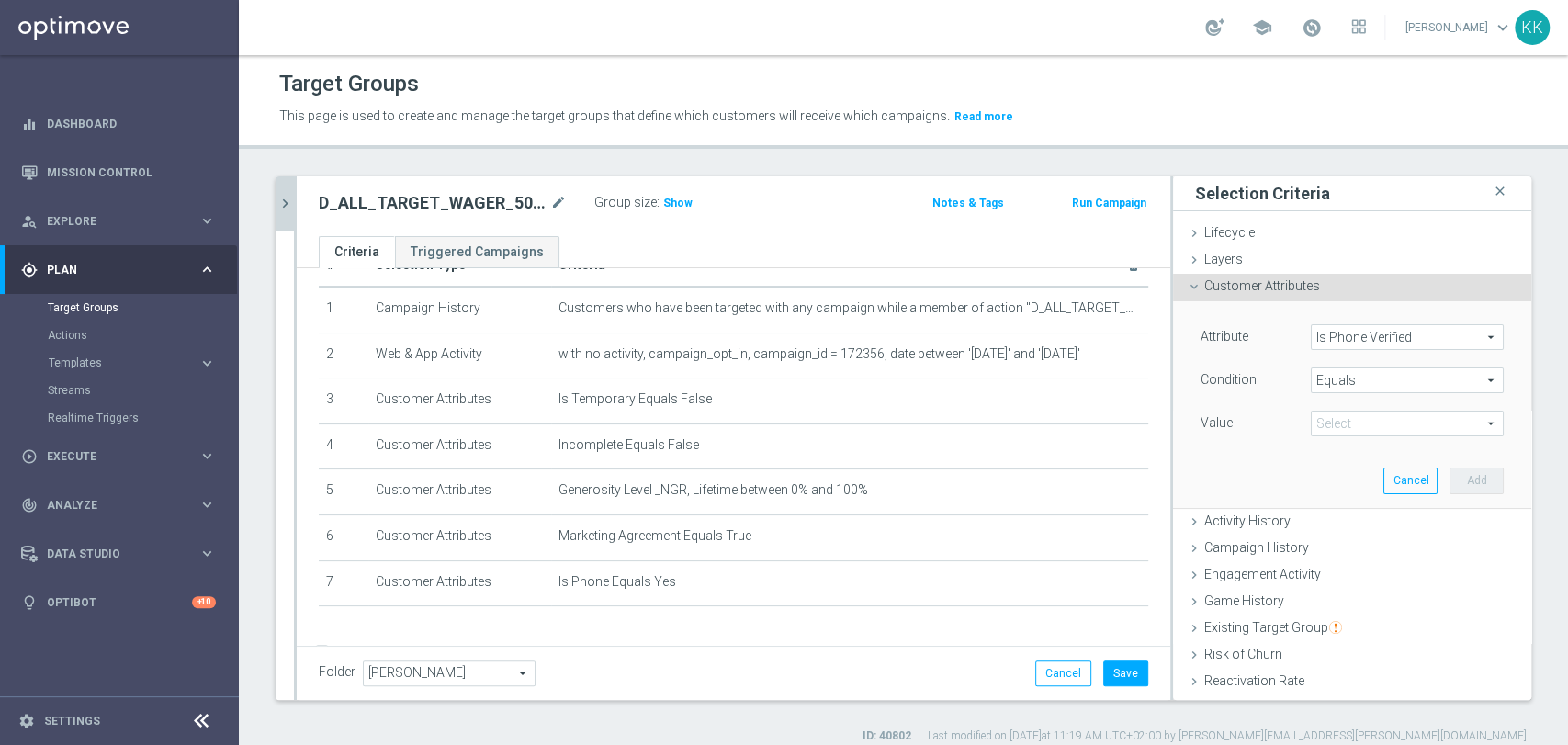
click at [1369, 425] on span at bounding box center [1407, 424] width 191 height 24
click at [1363, 473] on span "True" at bounding box center [1407, 475] width 174 height 15
type input "True"
click at [1450, 491] on button "Add" at bounding box center [1477, 481] width 54 height 26
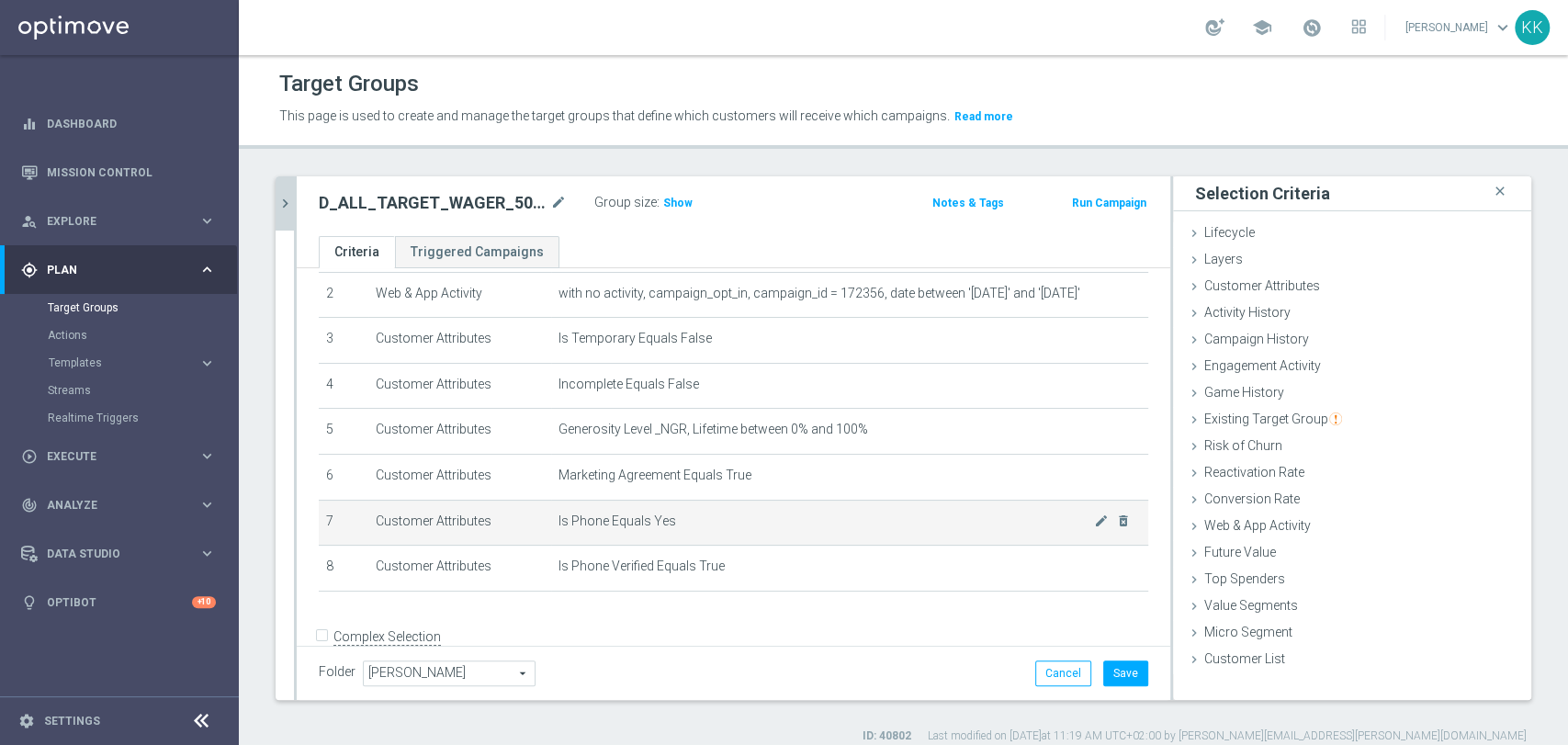
scroll to position [138, 0]
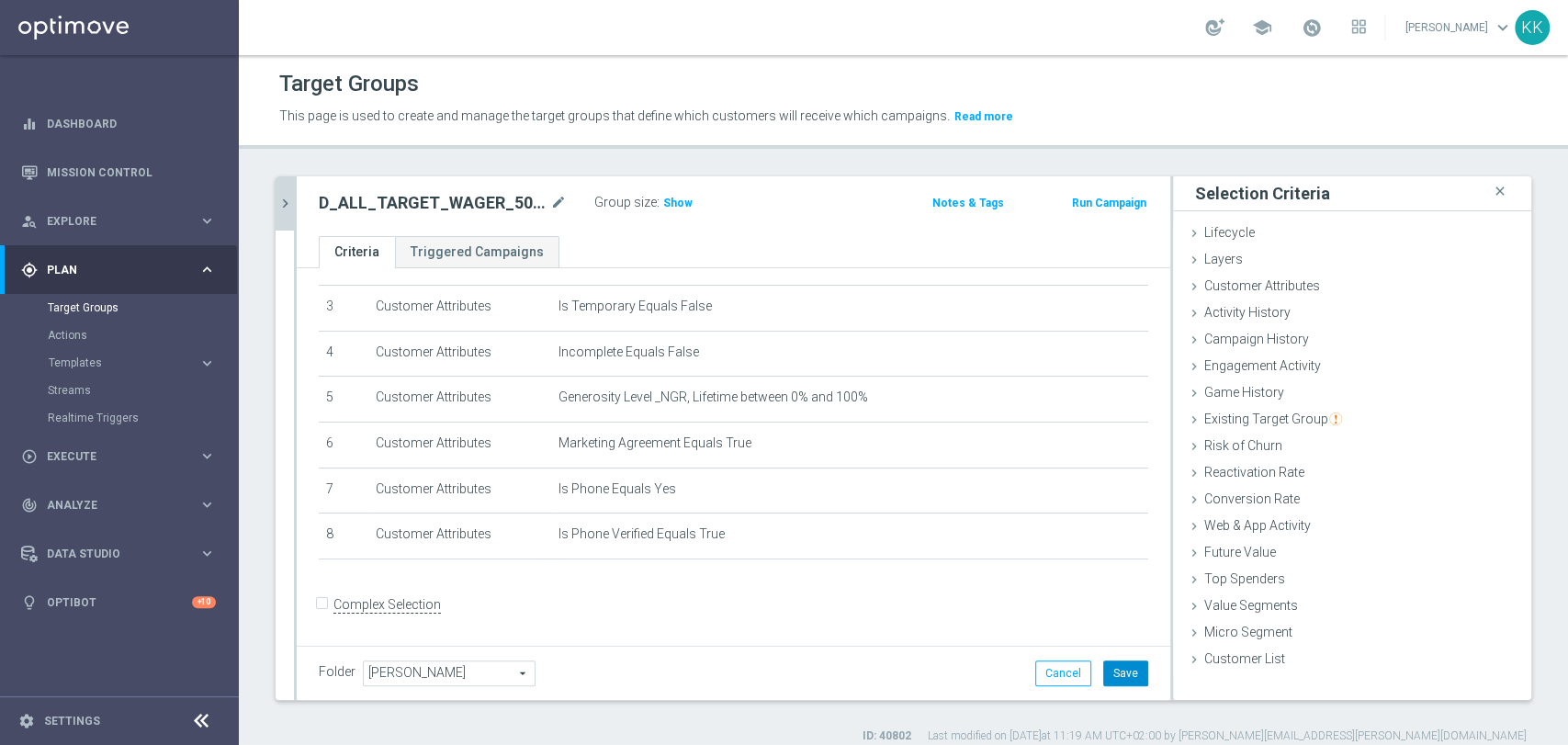
click at [1115, 665] on button "Save" at bounding box center [1126, 674] width 45 height 26
click at [686, 206] on span "Show" at bounding box center [678, 203] width 30 height 13
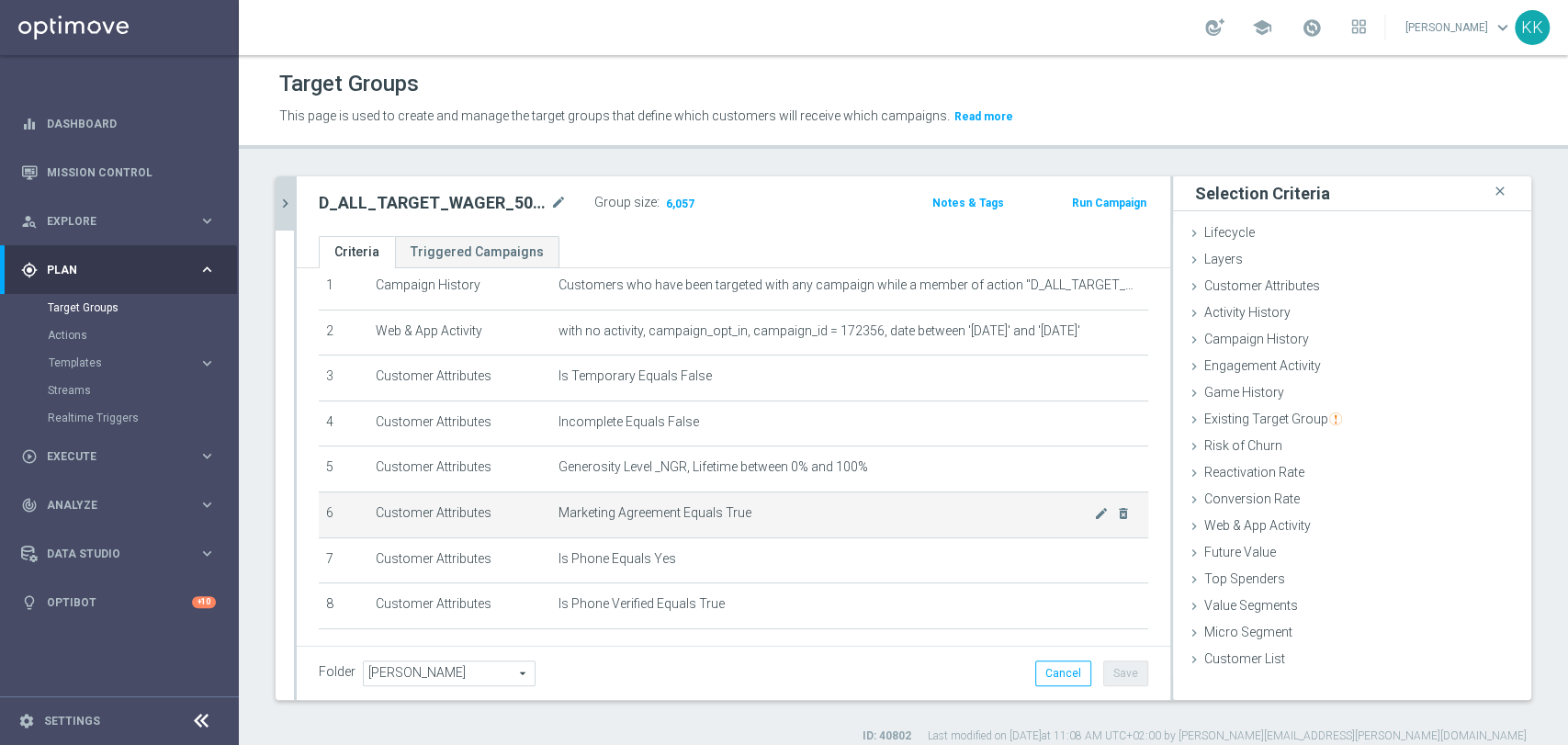
scroll to position [102, 0]
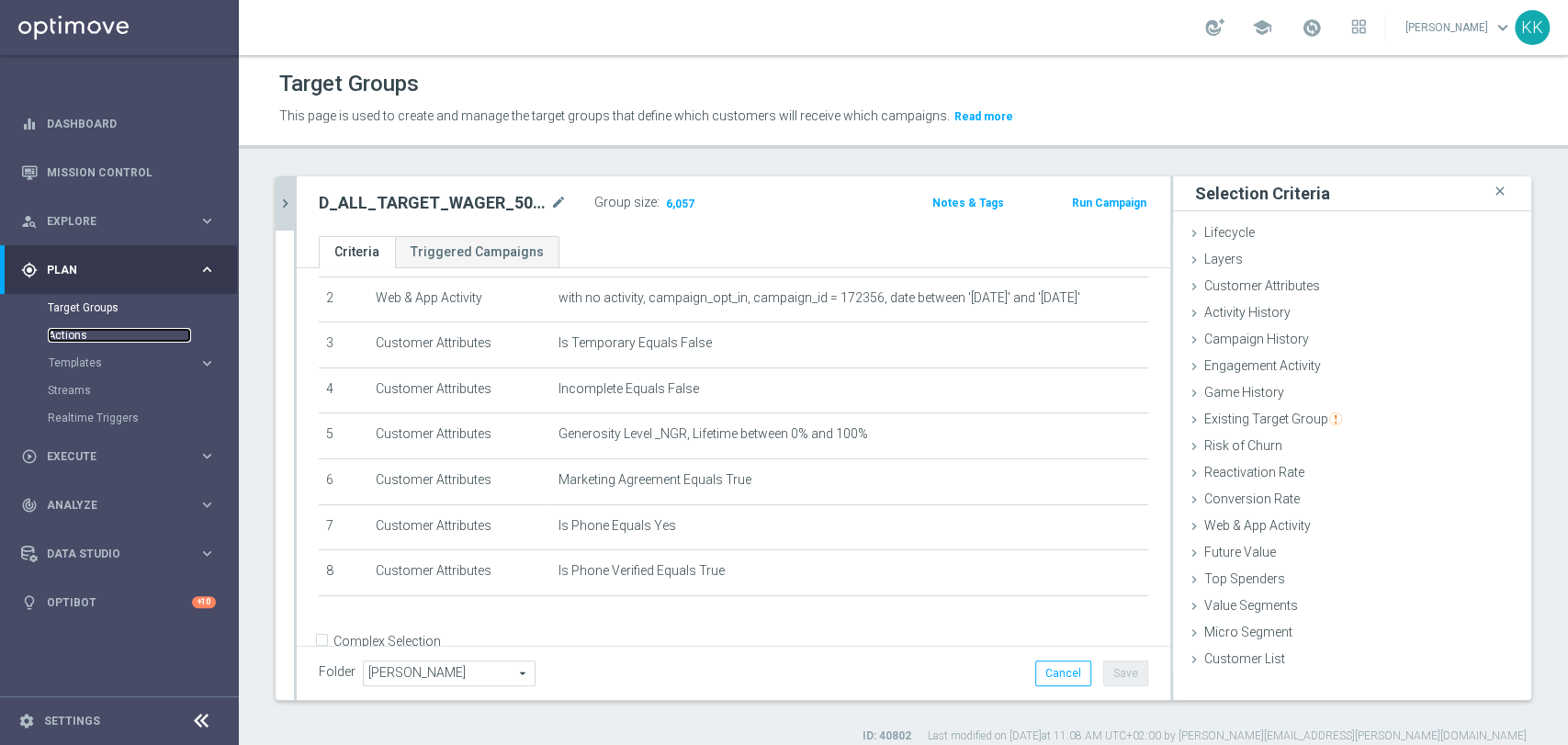
click at [85, 332] on link "Actions" at bounding box center [119, 335] width 143 height 15
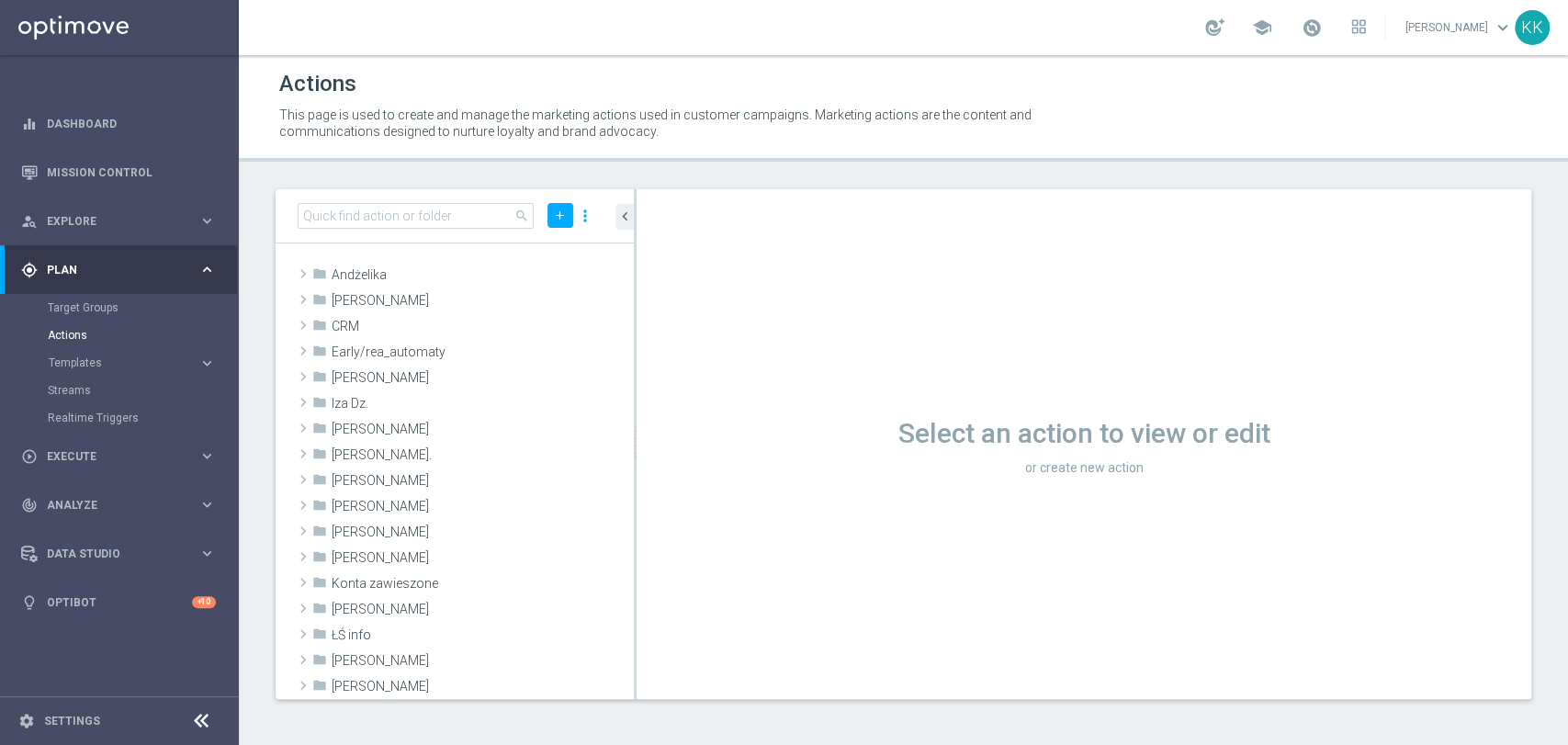
click at [381, 197] on div "search add more_vert" at bounding box center [455, 216] width 358 height 54
click at [399, 213] on input at bounding box center [416, 216] width 236 height 26
paste input "260825_SMS2"
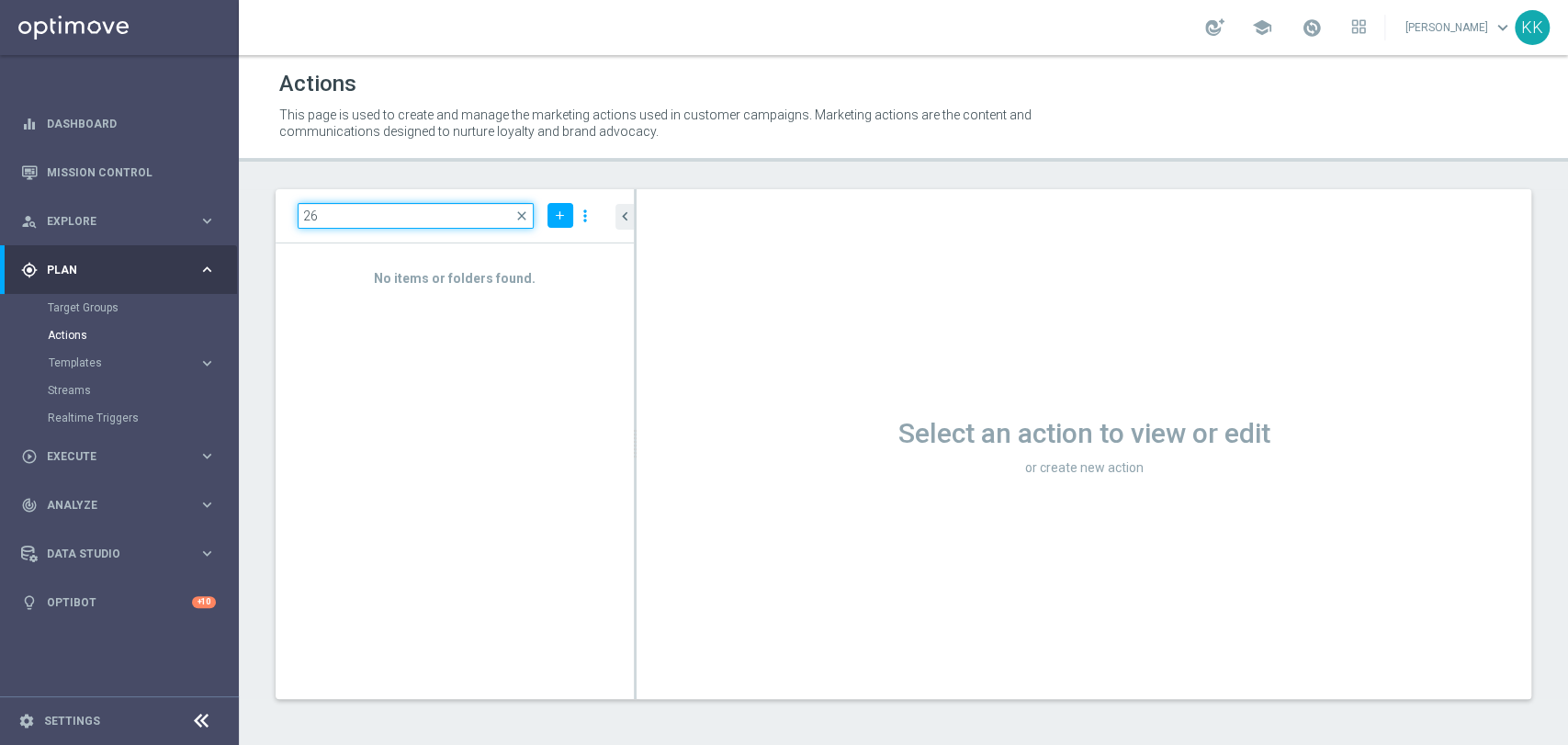
type input "2"
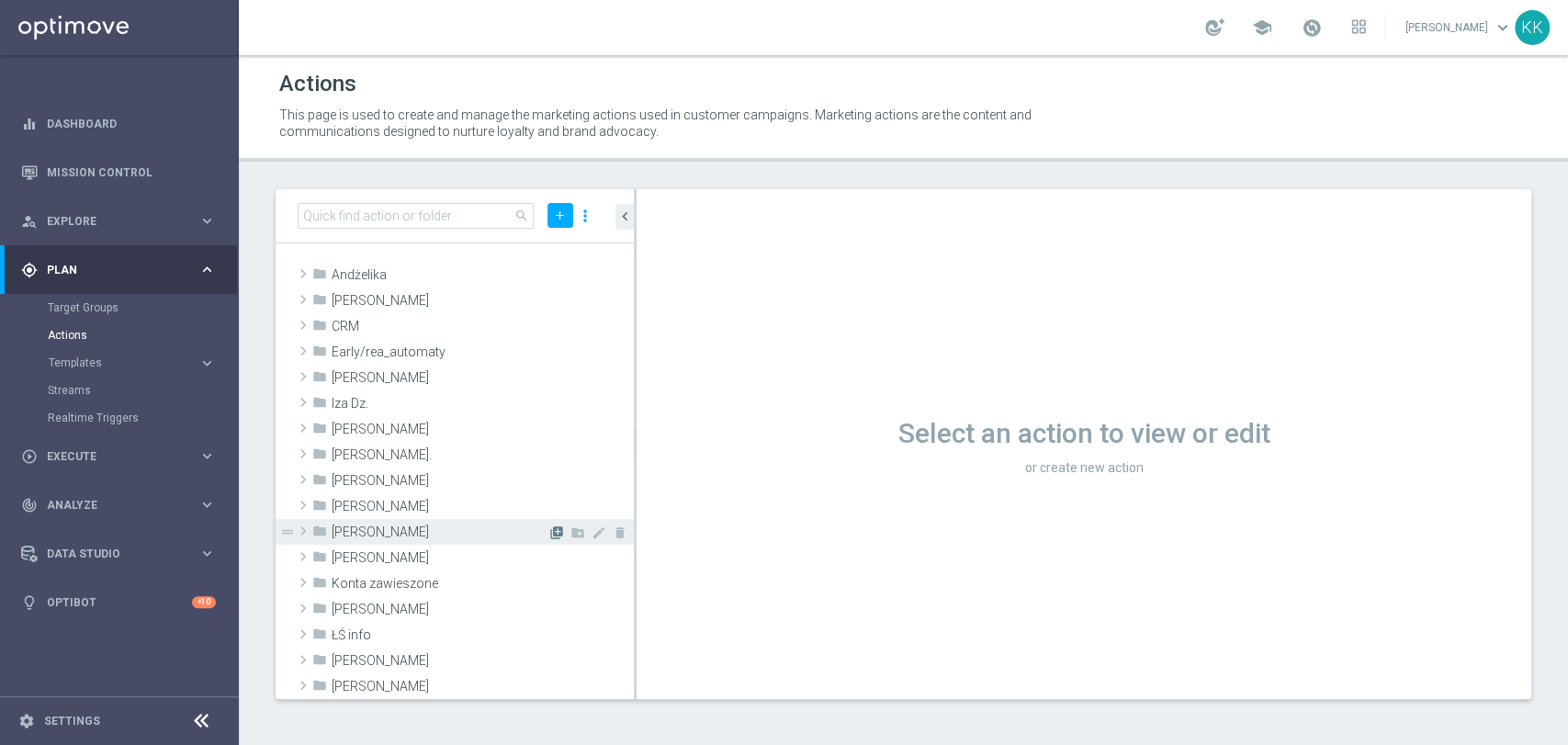
click at [549, 534] on icon "library_add" at bounding box center [557, 533] width 15 height 15
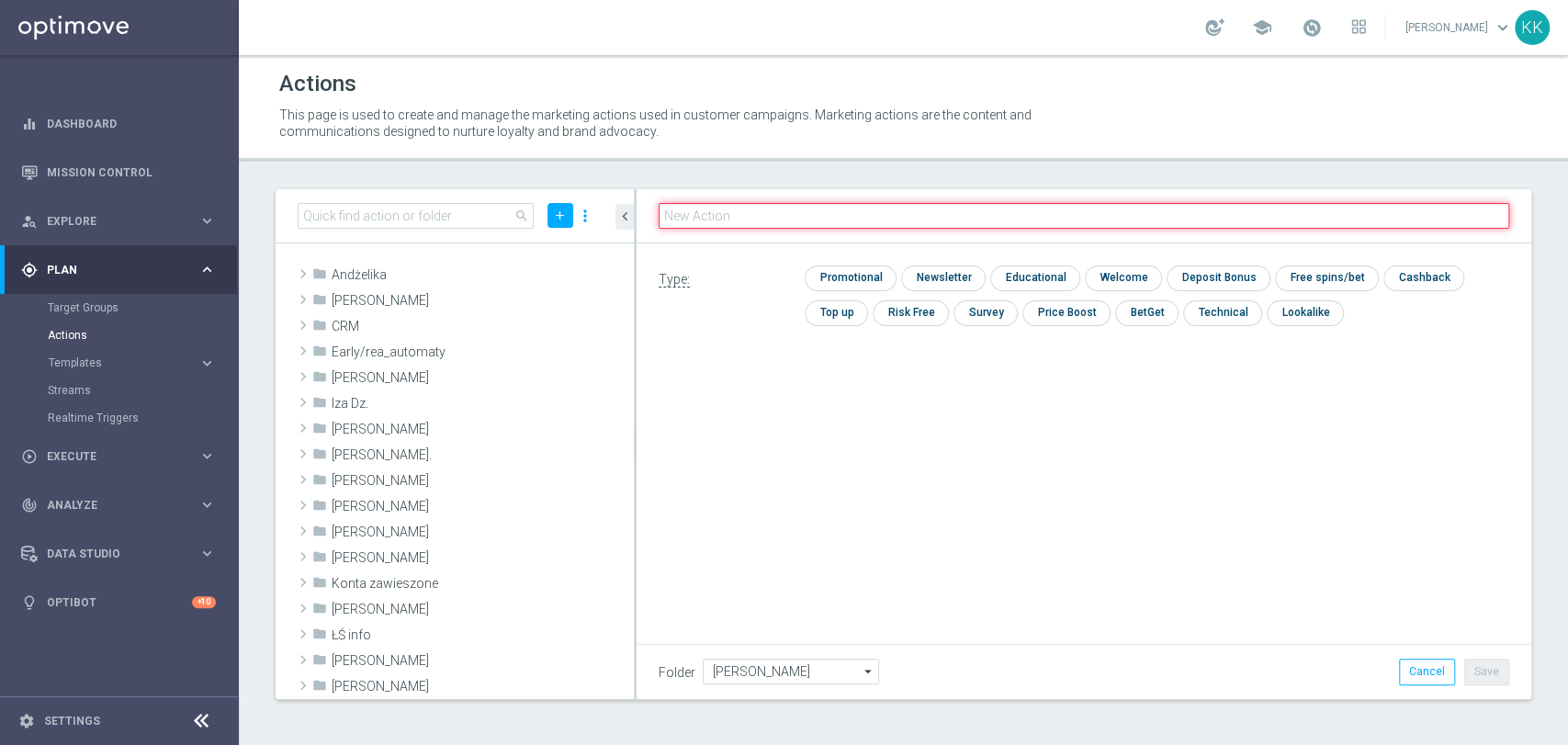
paste input "D_MIN-LOW_TARGET_CASHBACK_50% do 100 PLN_EPLW_260825_SMS2"
type input "D_MIN-LOW_TARGET_CASHBACK_50% do 100 PLN_EPLW_260825_SMS2"
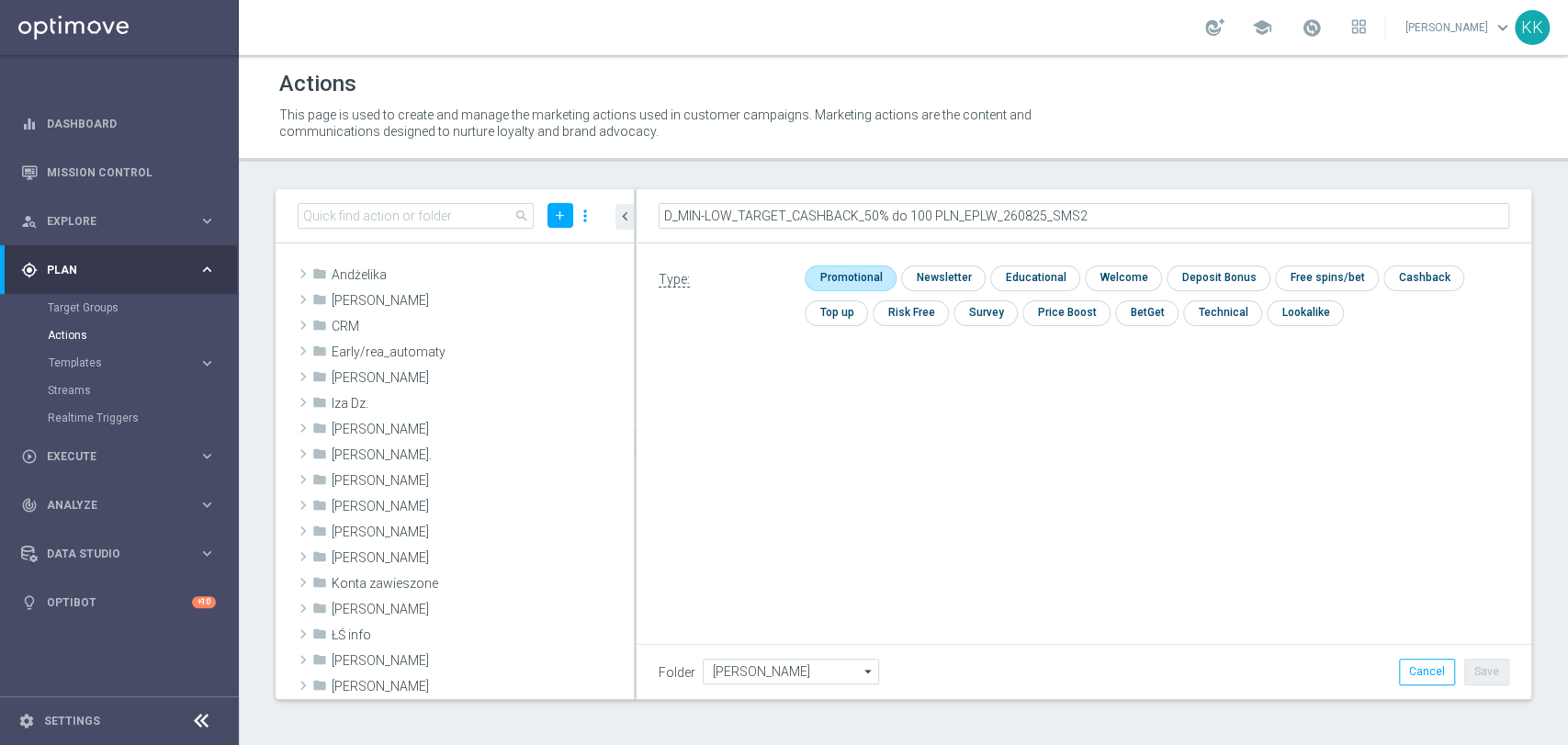
click at [845, 278] on input "checkbox" at bounding box center [848, 278] width 88 height 25
checkbox input "true"
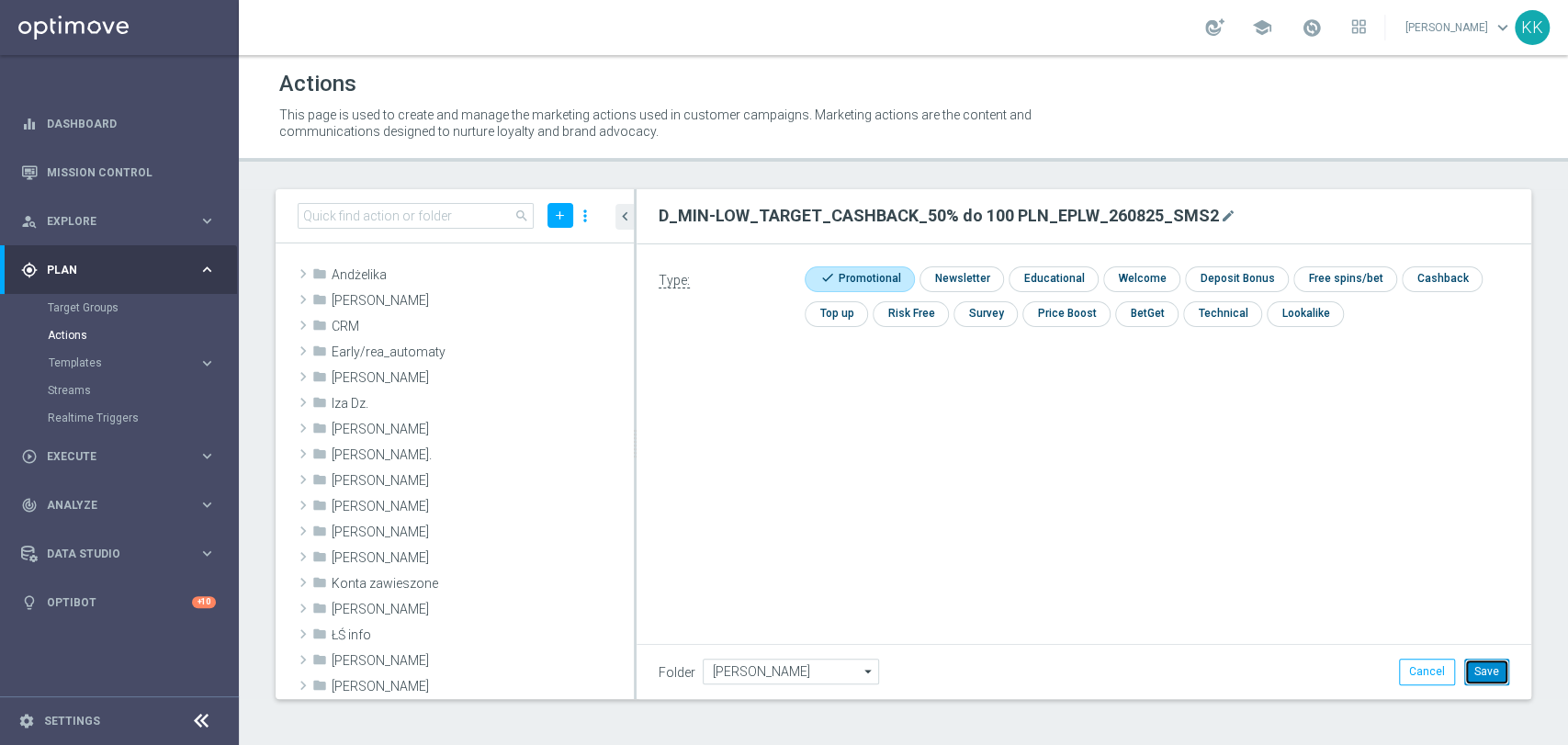
click at [1498, 680] on button "Save" at bounding box center [1487, 672] width 45 height 26
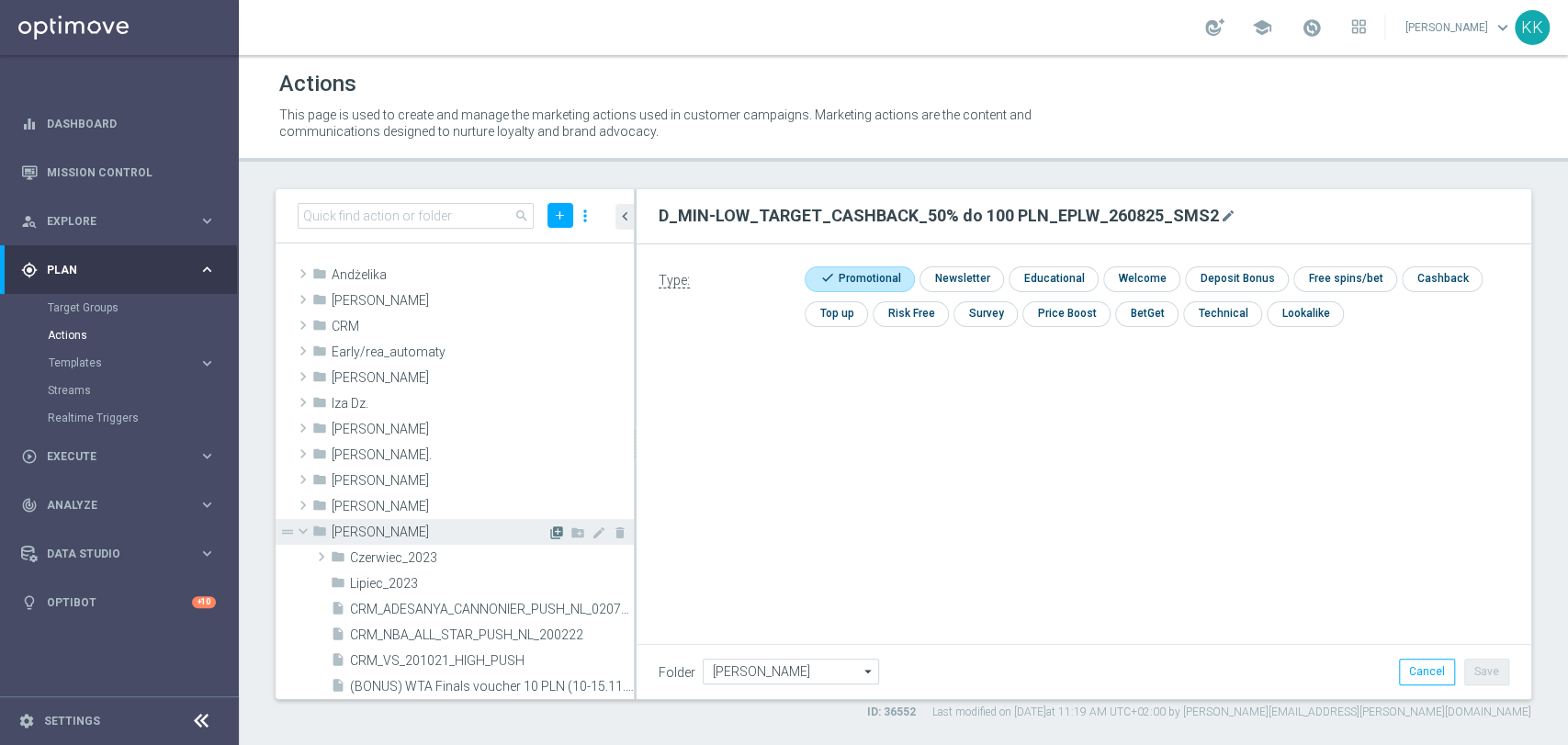
click at [549, 531] on icon "library_add" at bounding box center [557, 533] width 15 height 15
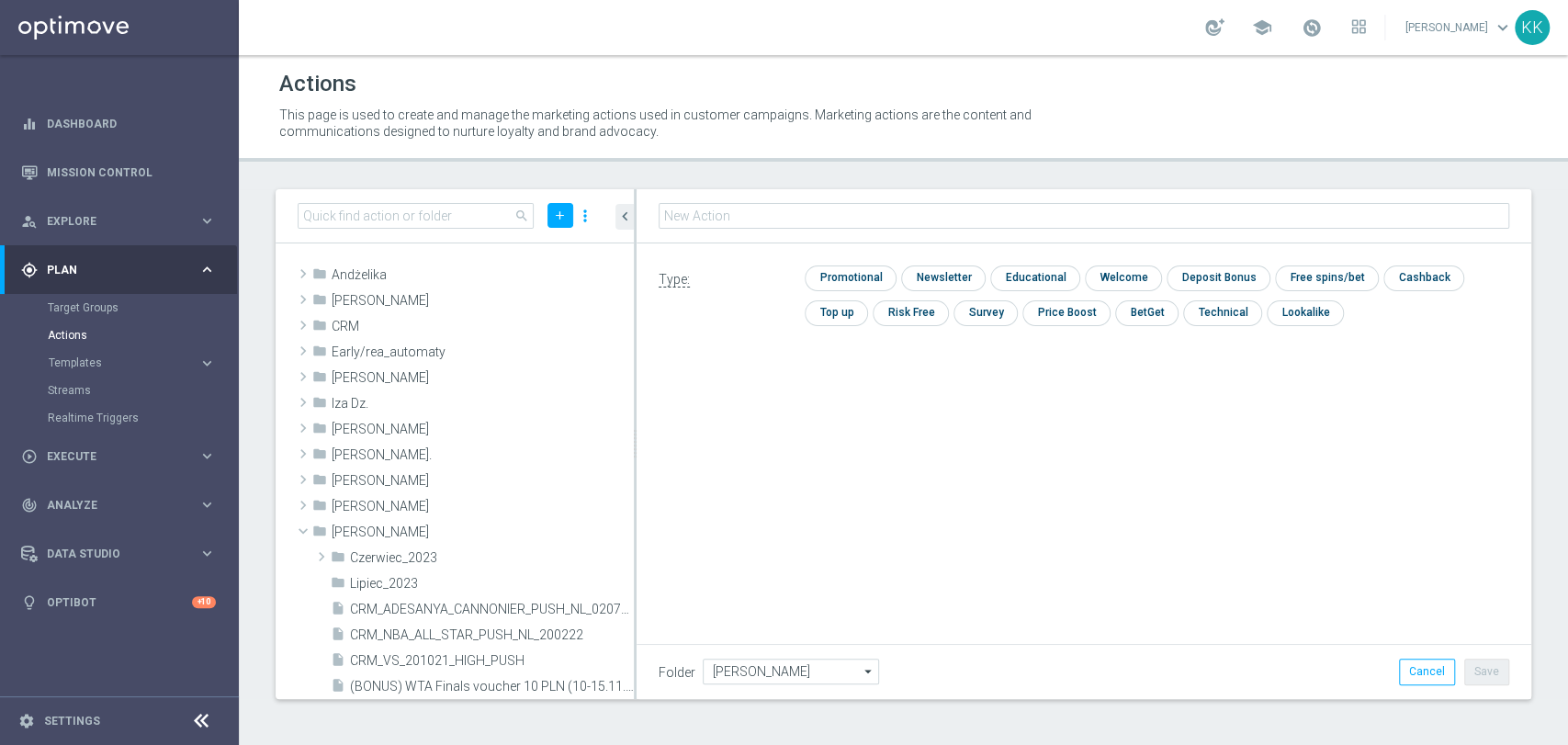
type input "D_MED-HIGH_TARGET_CASHBACK_100% do 300 PLN_EPLW_260825_SMS2"
click at [867, 267] on input "checkbox" at bounding box center [848, 278] width 88 height 25
checkbox input "true"
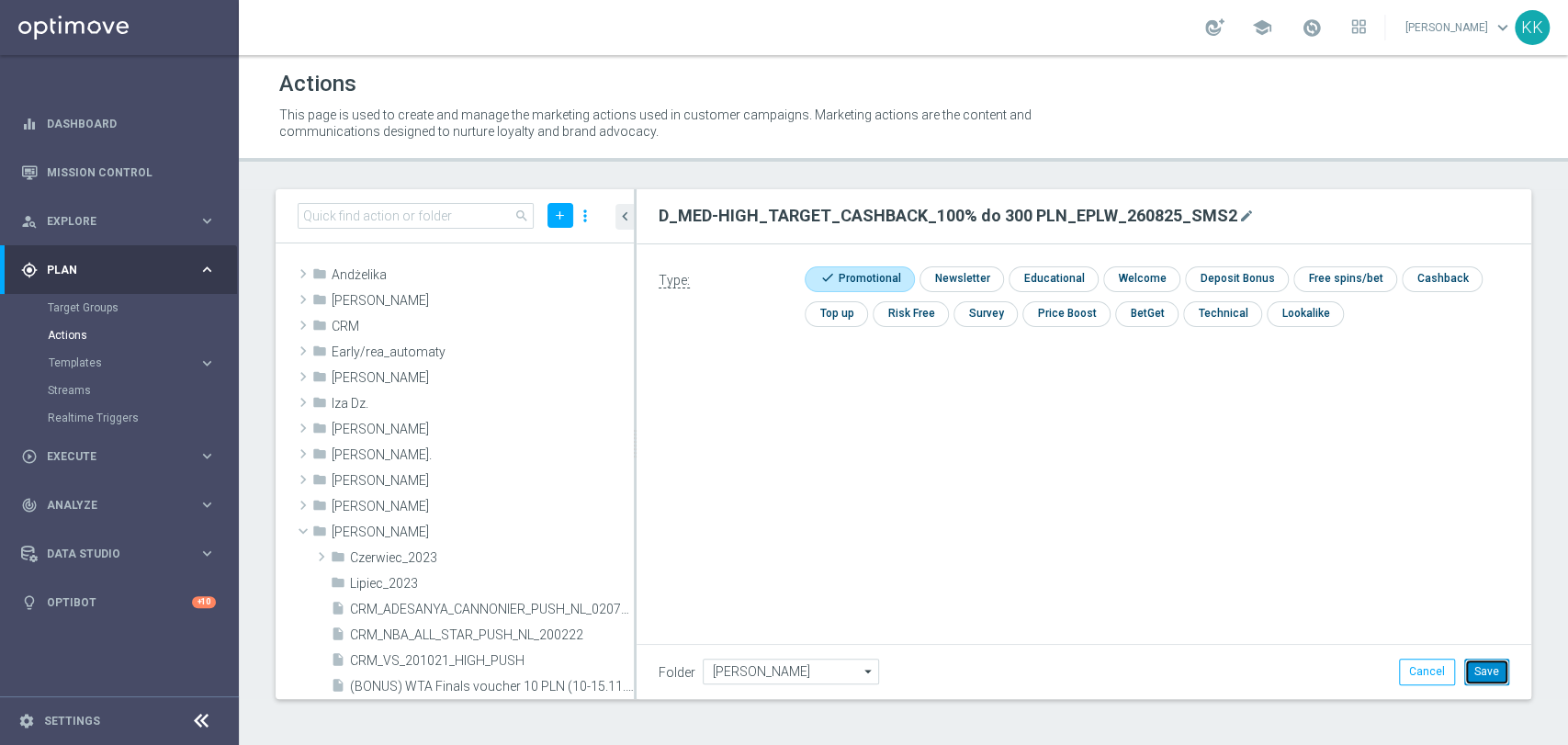
click at [1492, 664] on button "Save" at bounding box center [1487, 672] width 45 height 26
click at [549, 531] on icon "library_add" at bounding box center [557, 533] width 15 height 15
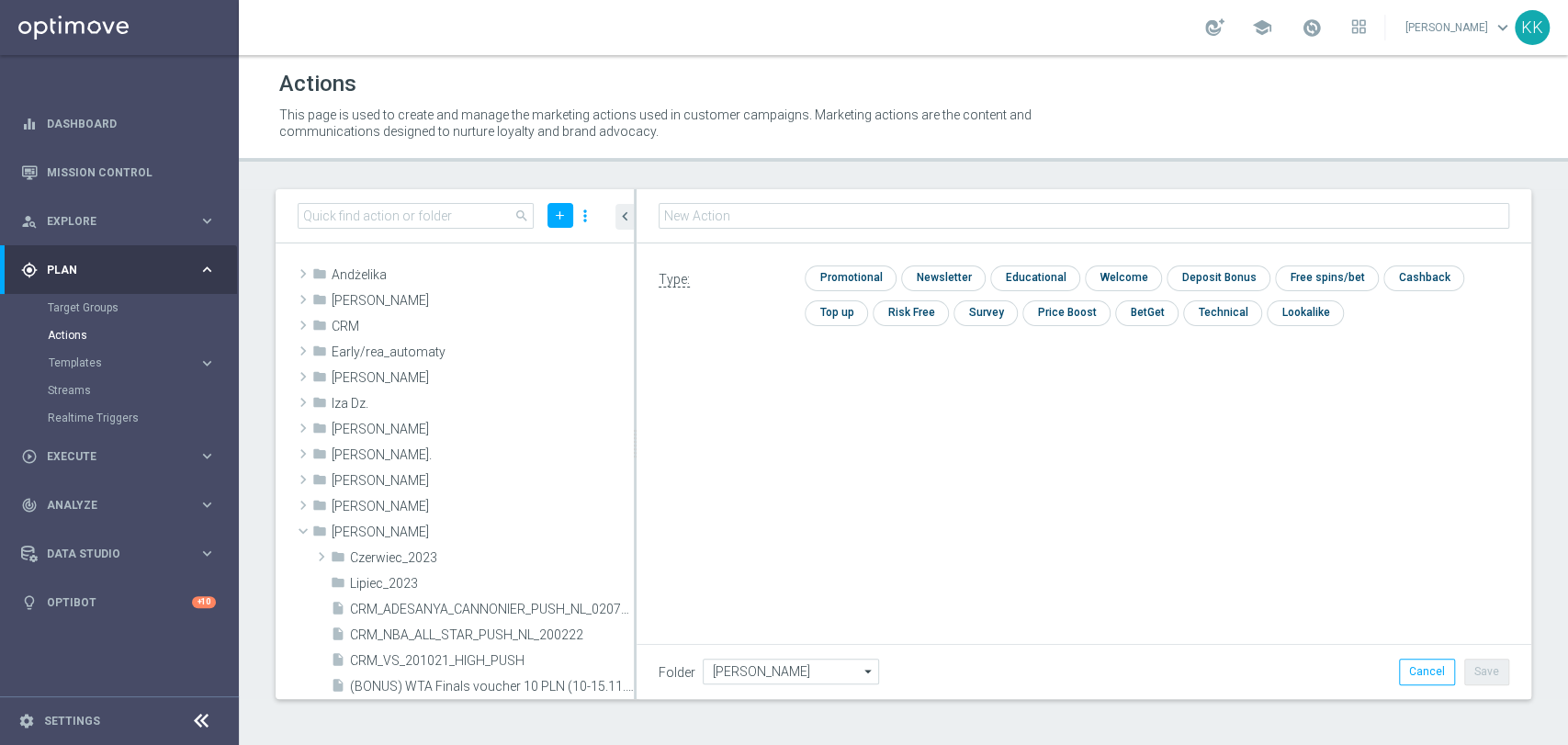
type input "D_ALL_TARGET_WAGER_50% do 300 PLN_EUROBASKET_280825_SMS"
click at [868, 266] on input "checkbox" at bounding box center [848, 278] width 88 height 25
checkbox input "true"
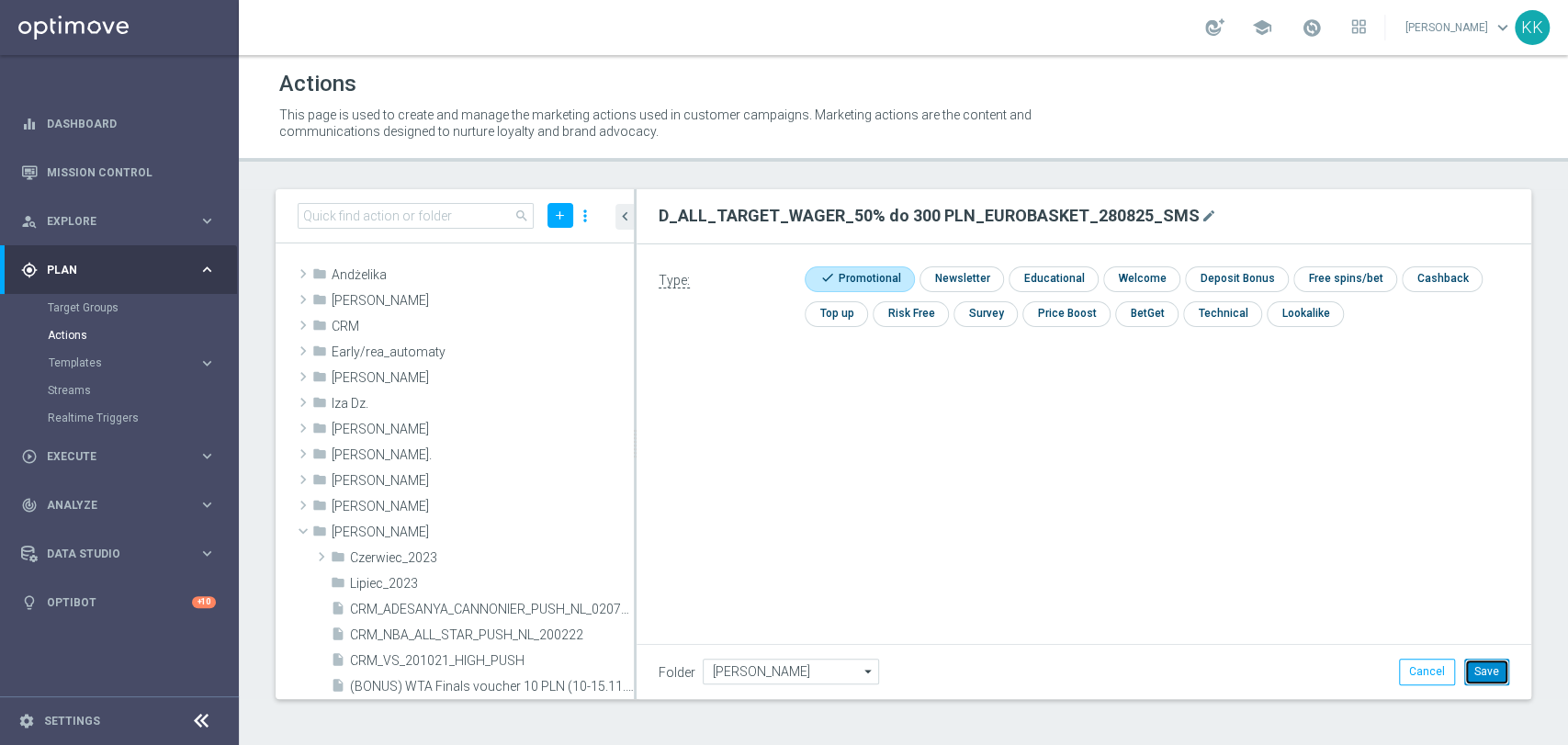
click at [1486, 675] on button "Save" at bounding box center [1487, 672] width 45 height 26
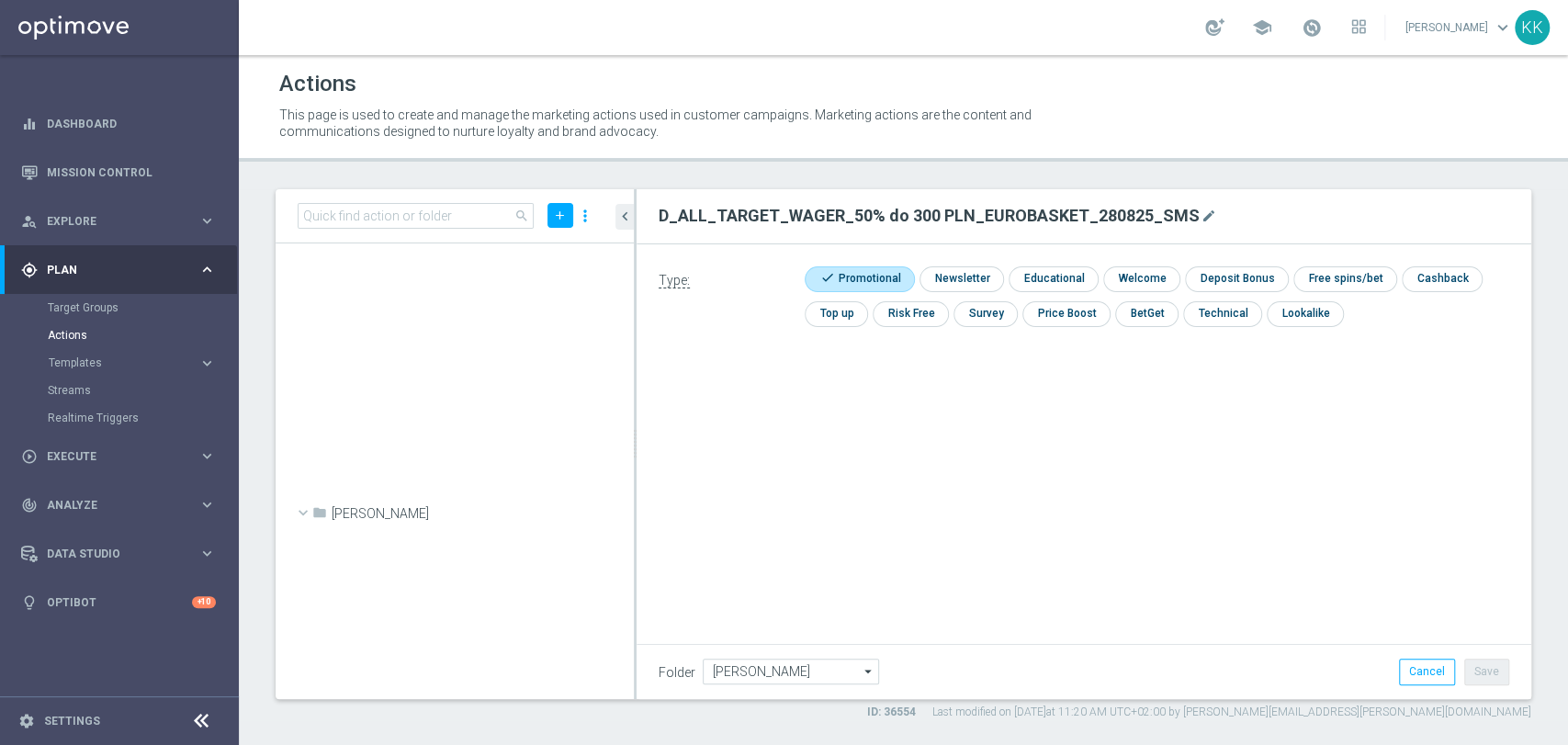
scroll to position [54209, 0]
